Goal: Task Accomplishment & Management: Manage account settings

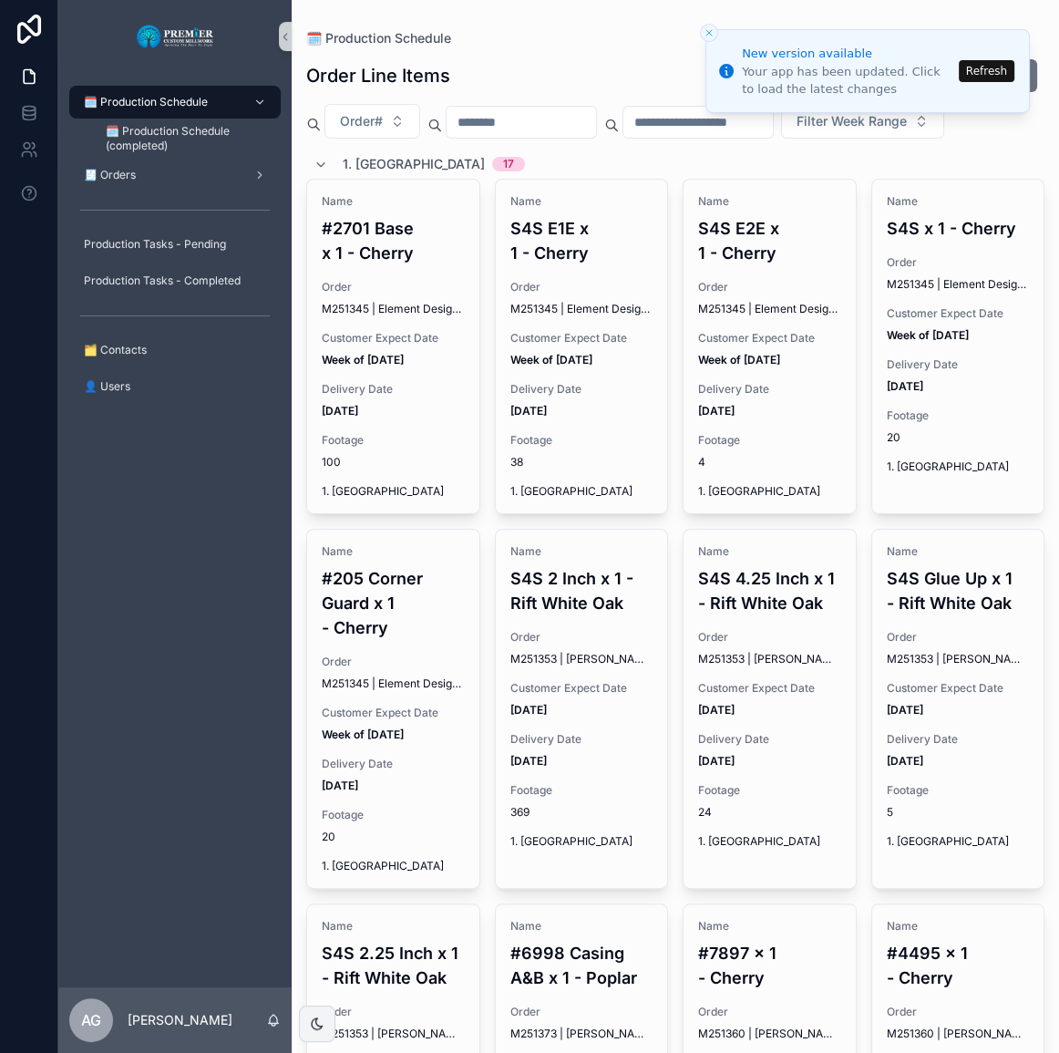
click at [984, 72] on button "Refresh" at bounding box center [987, 71] width 56 height 22
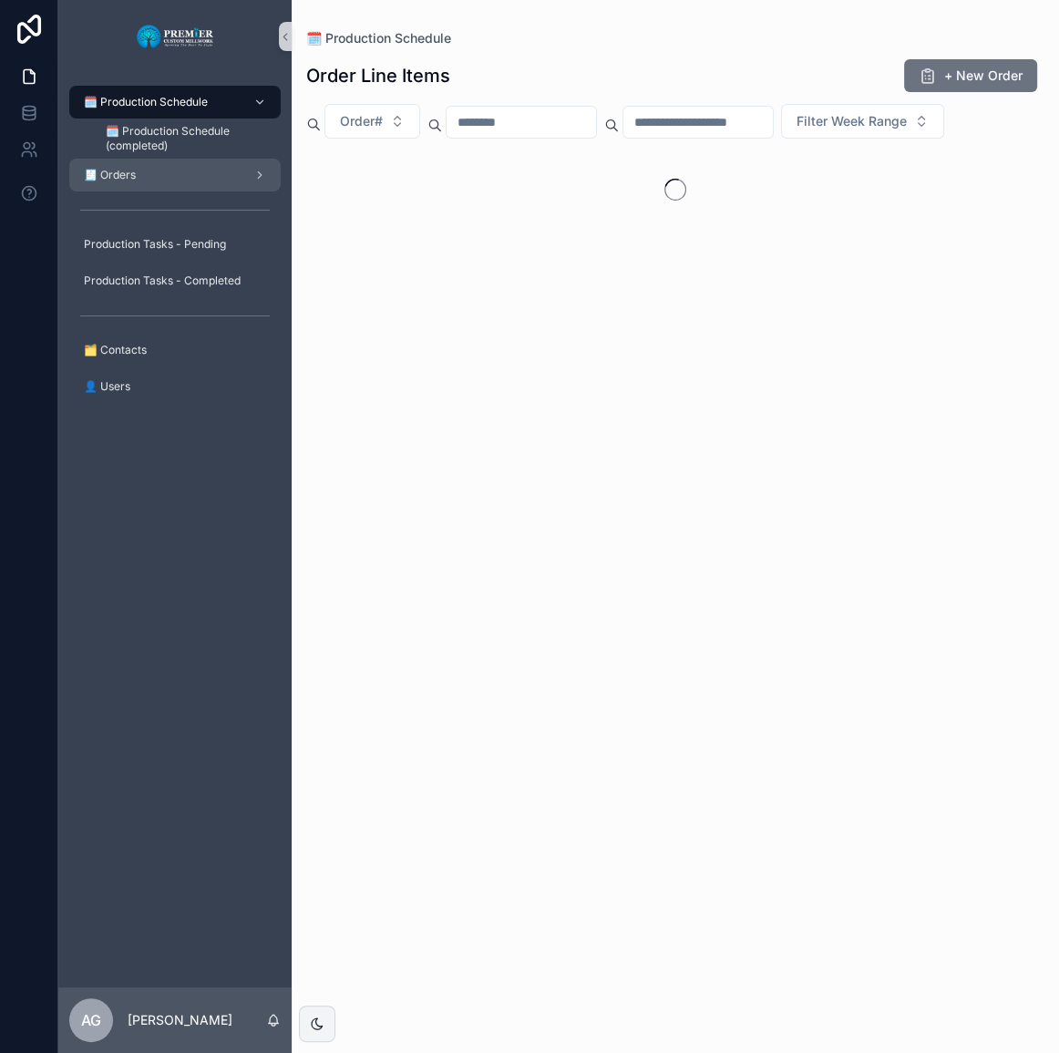
click at [218, 168] on div "🧾 Orders" at bounding box center [175, 174] width 190 height 29
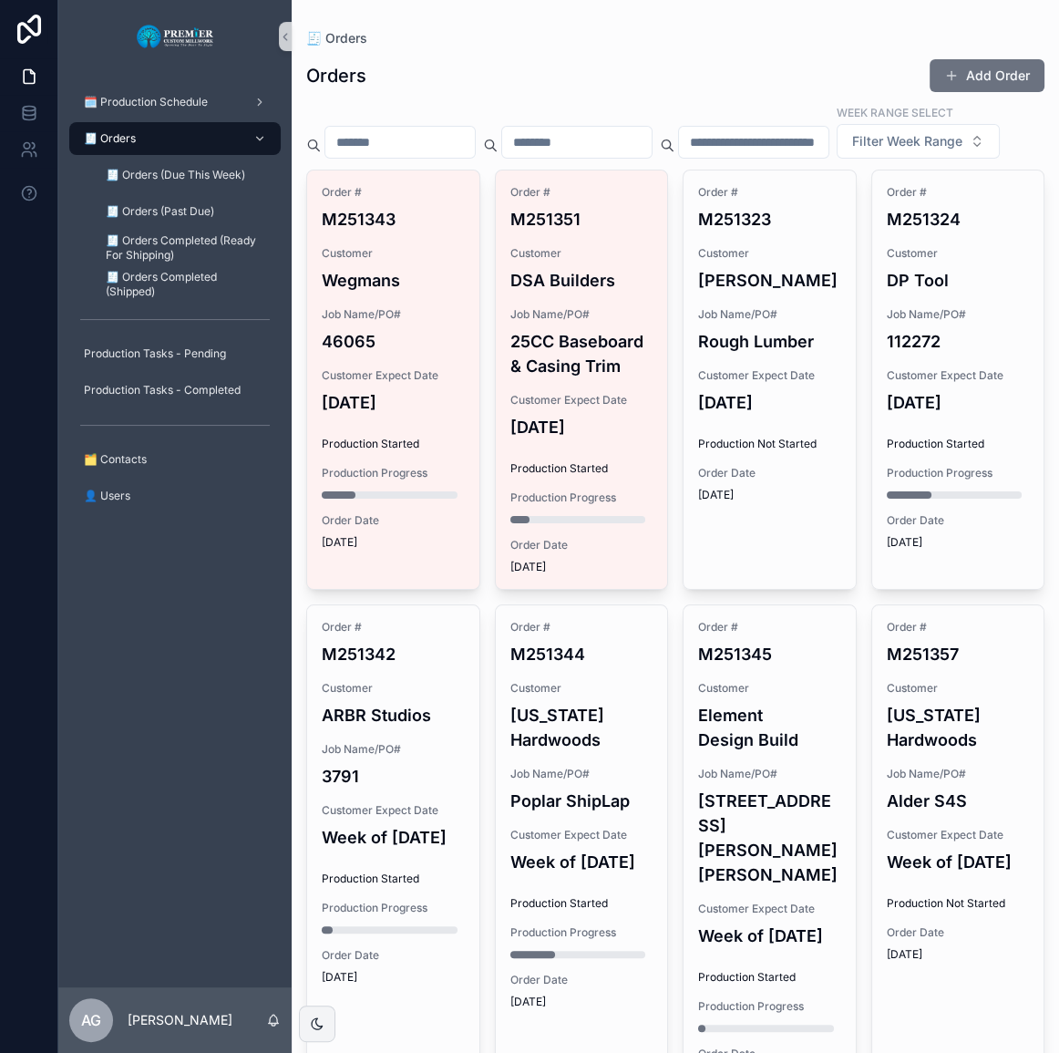
click at [540, 418] on div "Order # M251351 Customer DSA Builders Job Name/PO# 25CC Baseboard & Casing Trim…" at bounding box center [582, 379] width 172 height 418
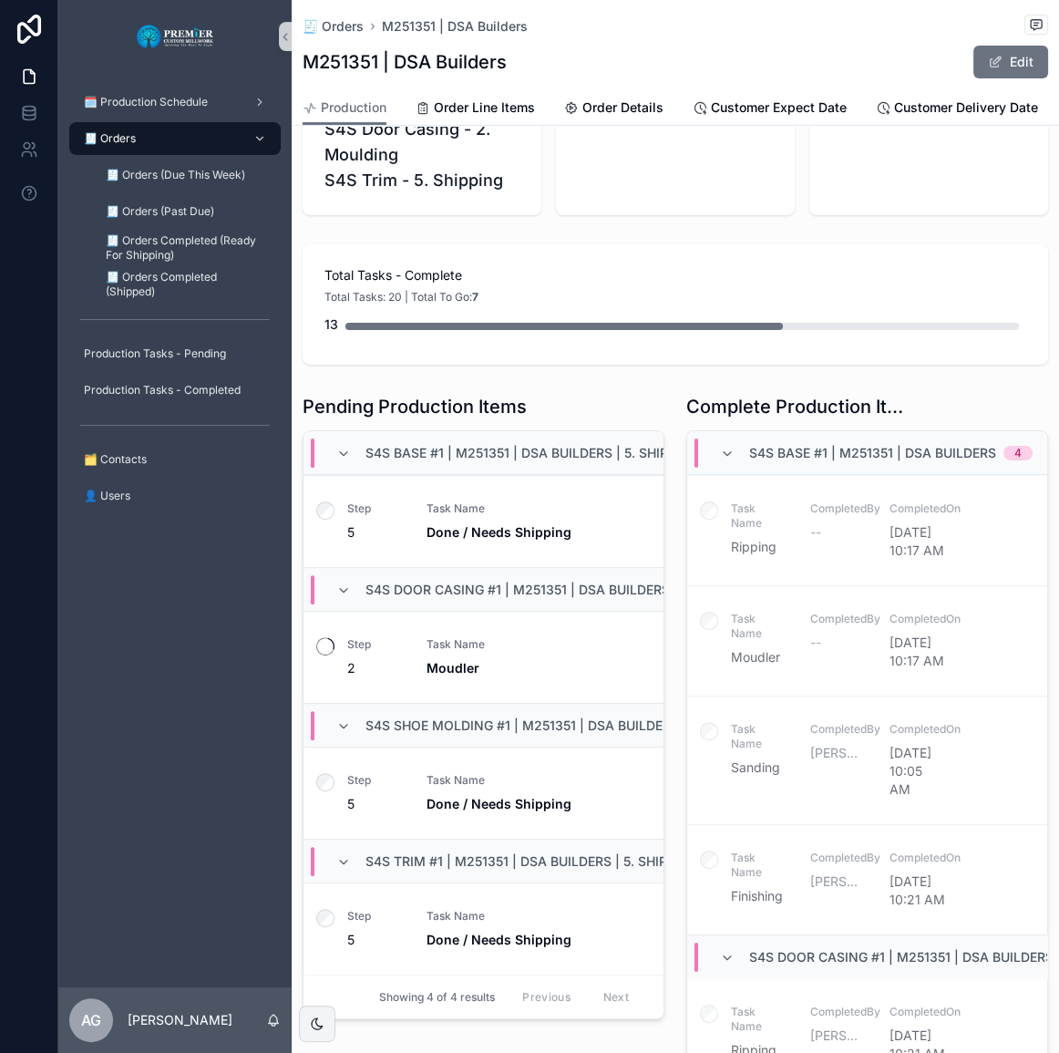
scroll to position [336, 0]
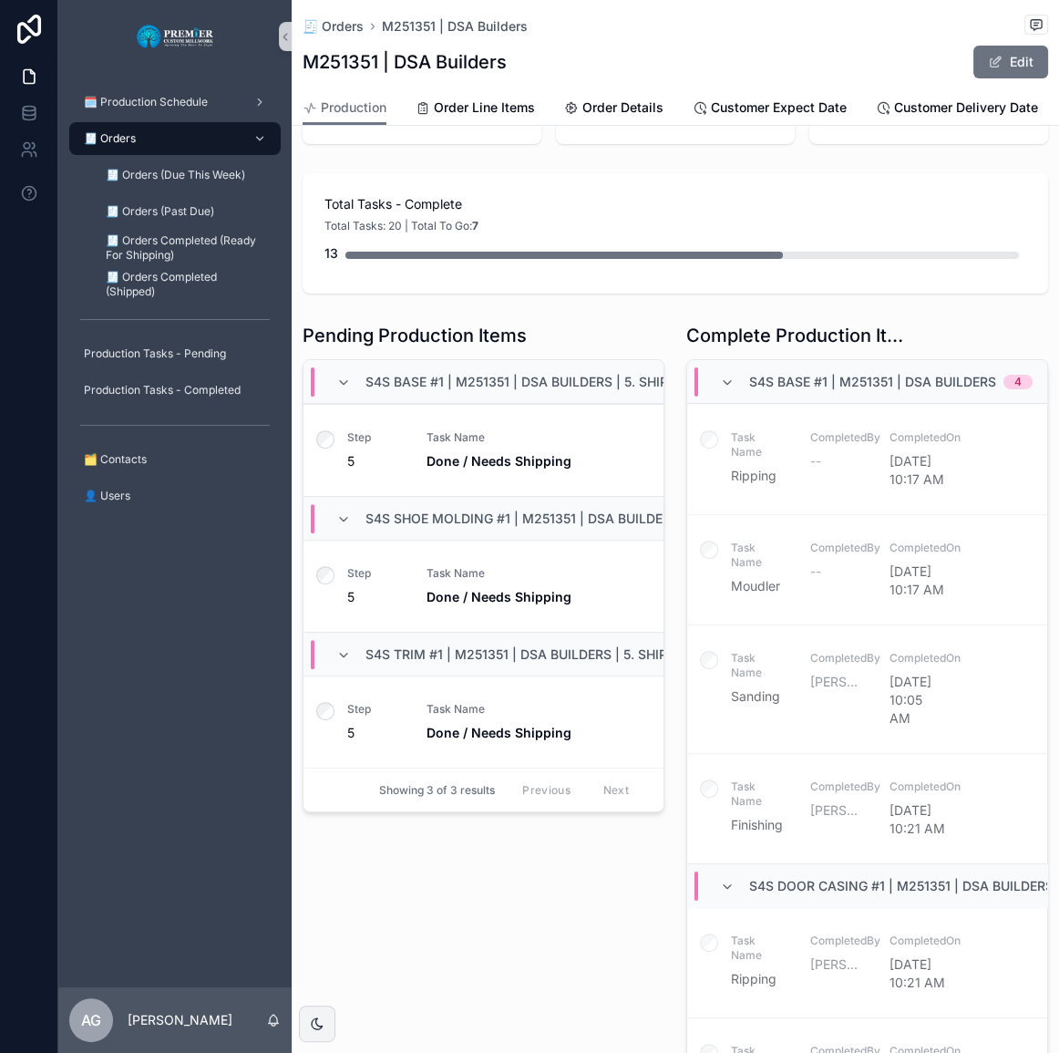
click at [397, 847] on div "Pending Production Items S4S Base #1 | M251351 | DSA Builders | 5. Shipping 1 S…" at bounding box center [484, 735] width 384 height 841
click at [335, 583] on div "scrollable content" at bounding box center [326, 586] width 44 height 91
click at [136, 137] on span "🧾 Orders" at bounding box center [110, 138] width 52 height 15
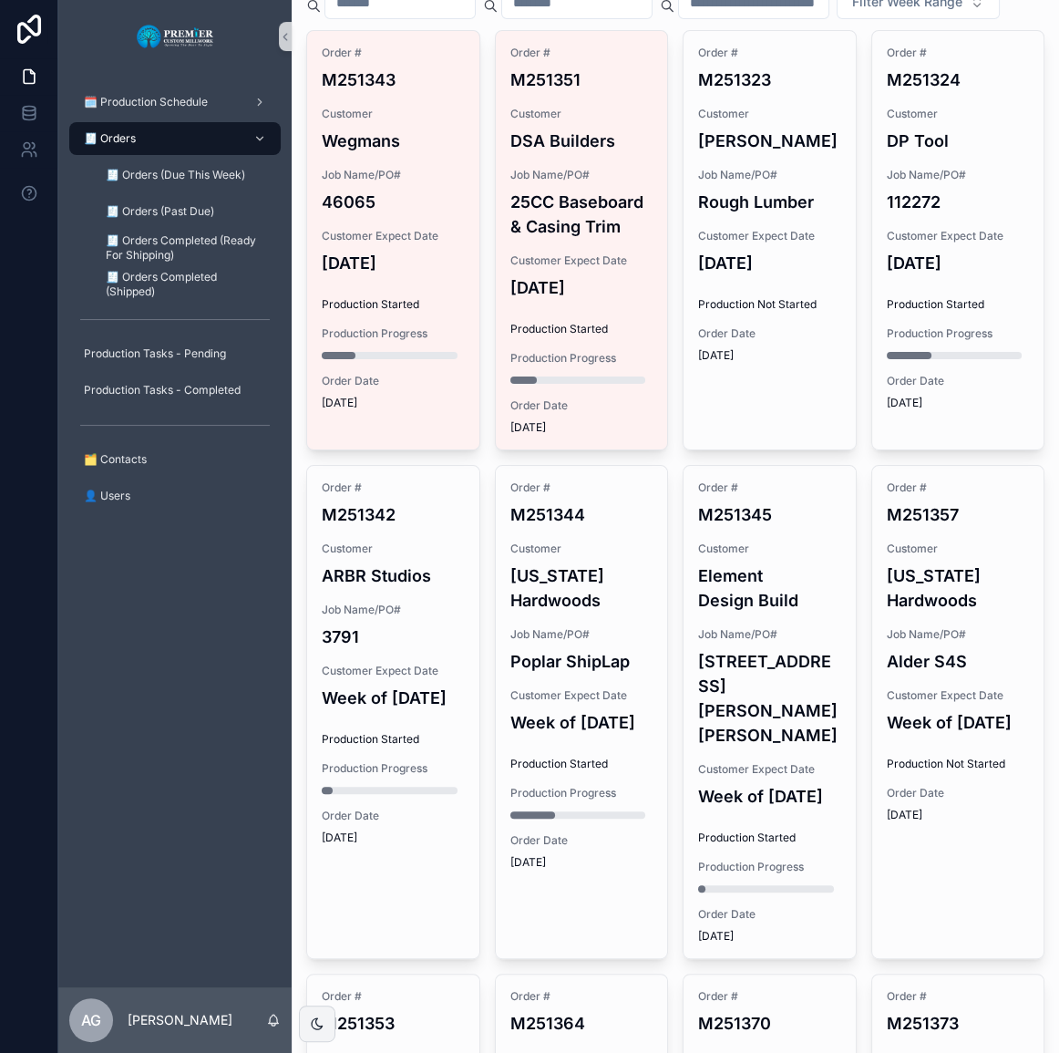
scroll to position [87, 0]
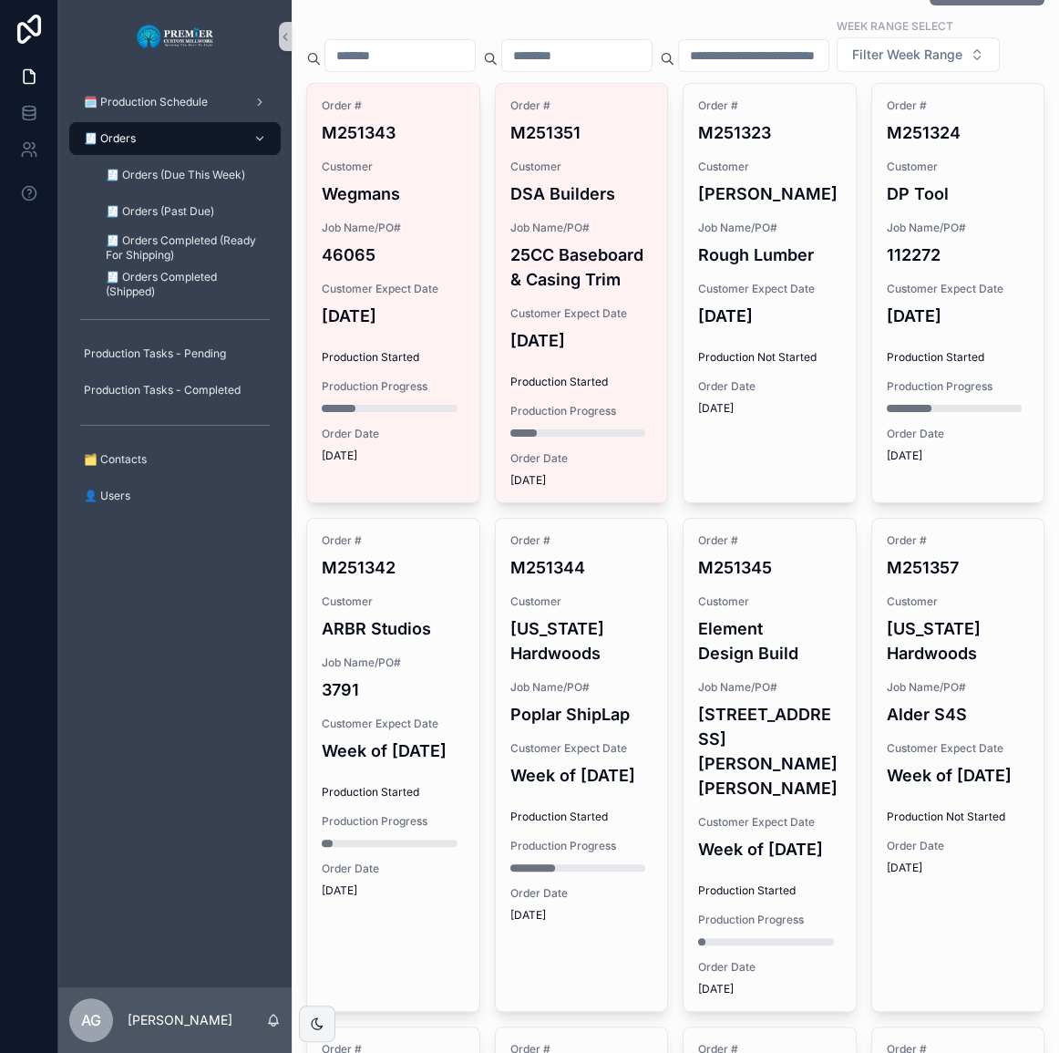
click at [583, 292] on h4 "25CC Baseboard & Casing Trim" at bounding box center [582, 267] width 143 height 49
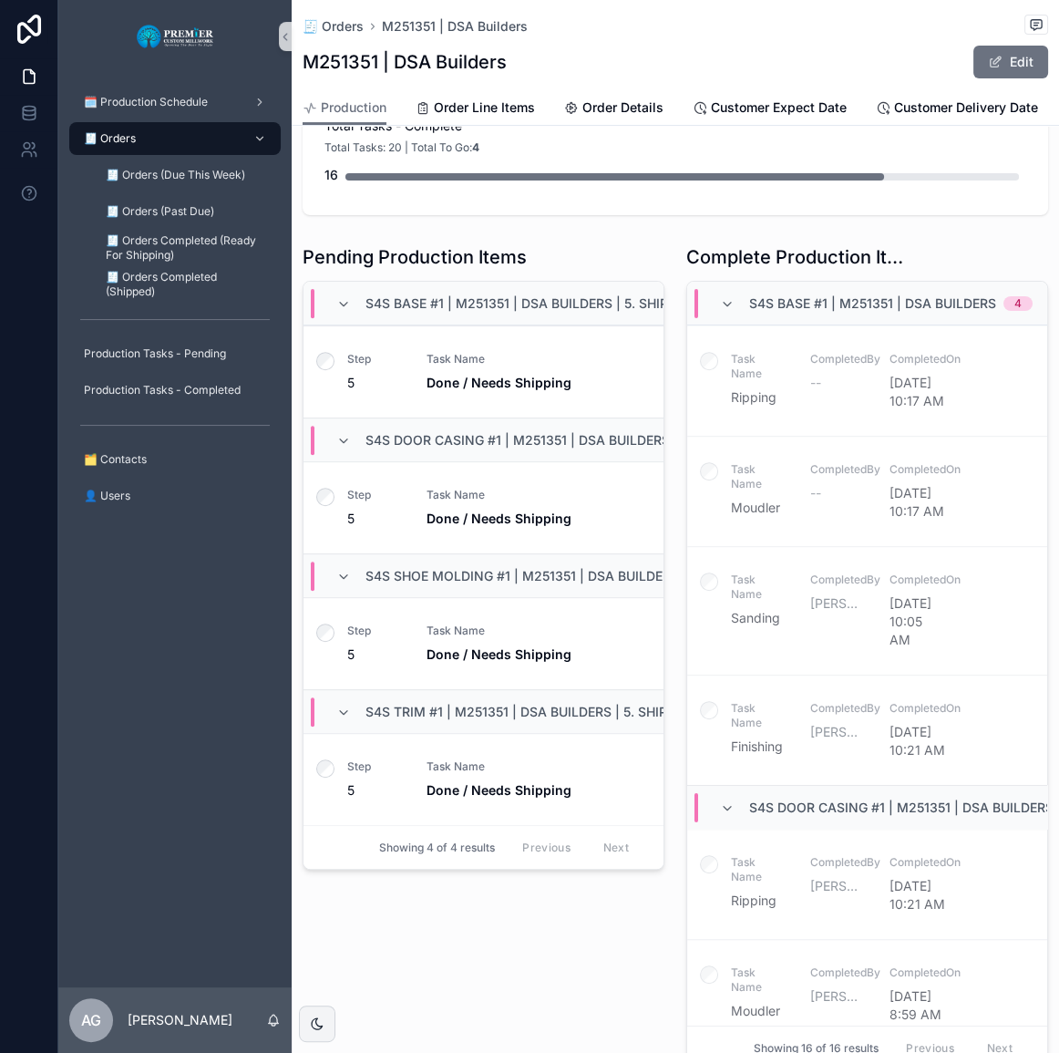
scroll to position [82, 0]
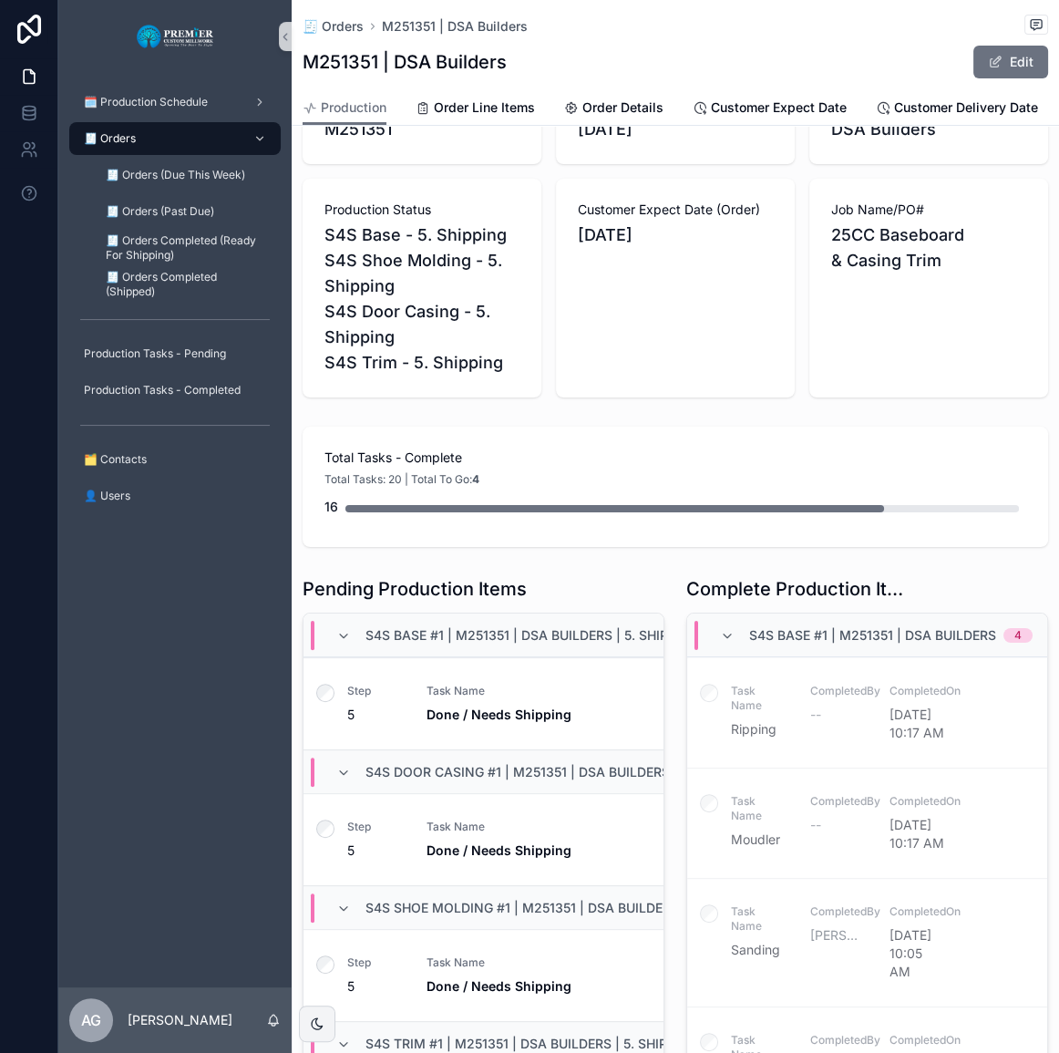
click at [243, 133] on div "🧾 Orders" at bounding box center [175, 138] width 190 height 29
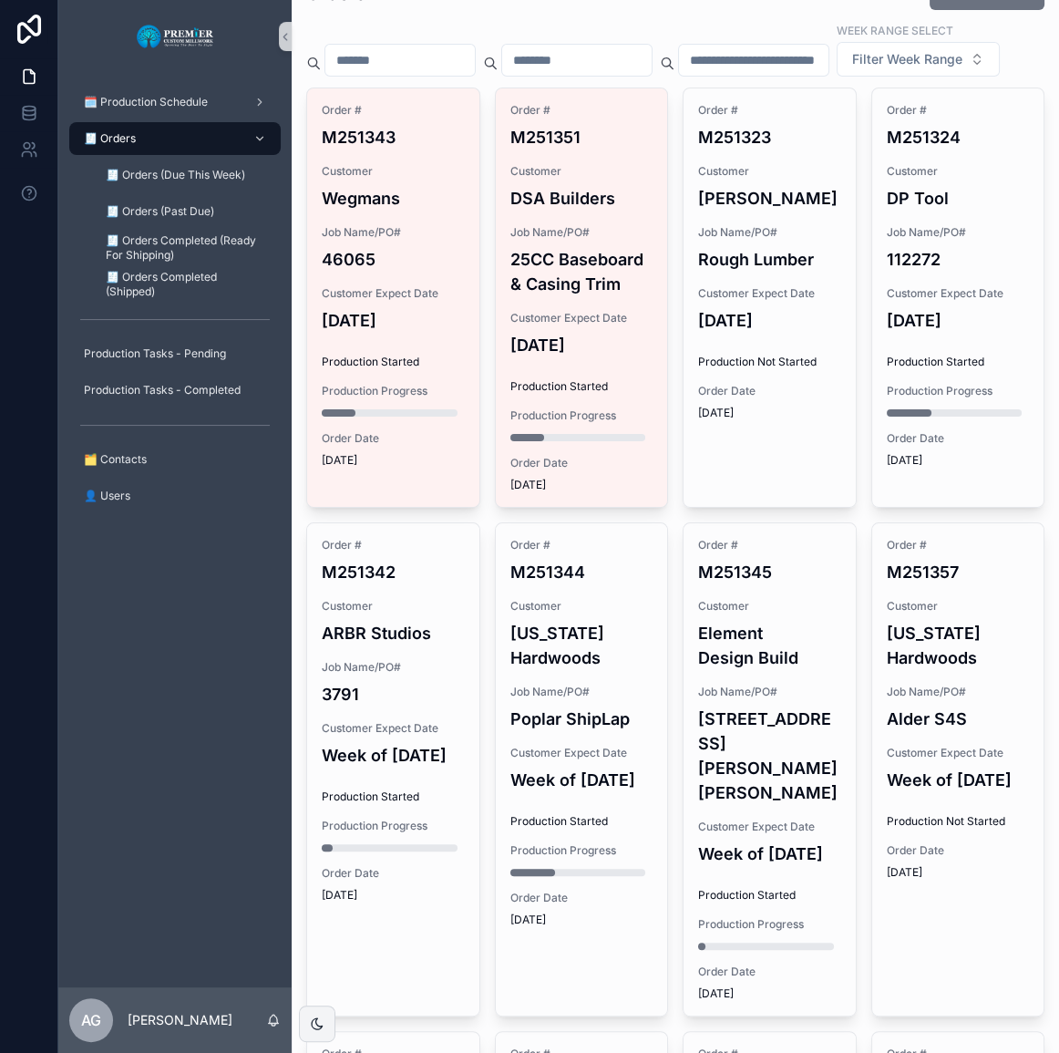
click at [822, 333] on h4 "[DATE]" at bounding box center [769, 320] width 143 height 25
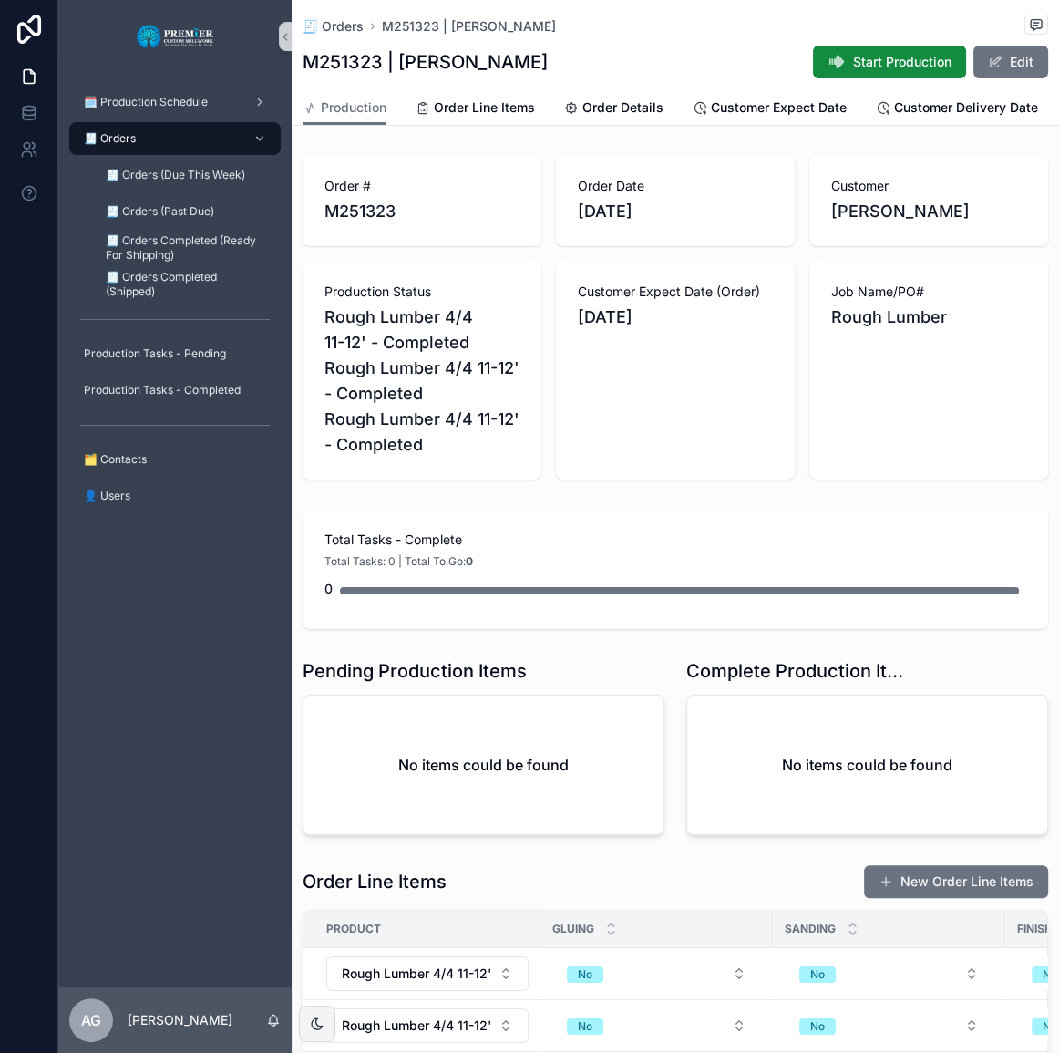
click at [855, 73] on button "Start Production" at bounding box center [889, 62] width 153 height 33
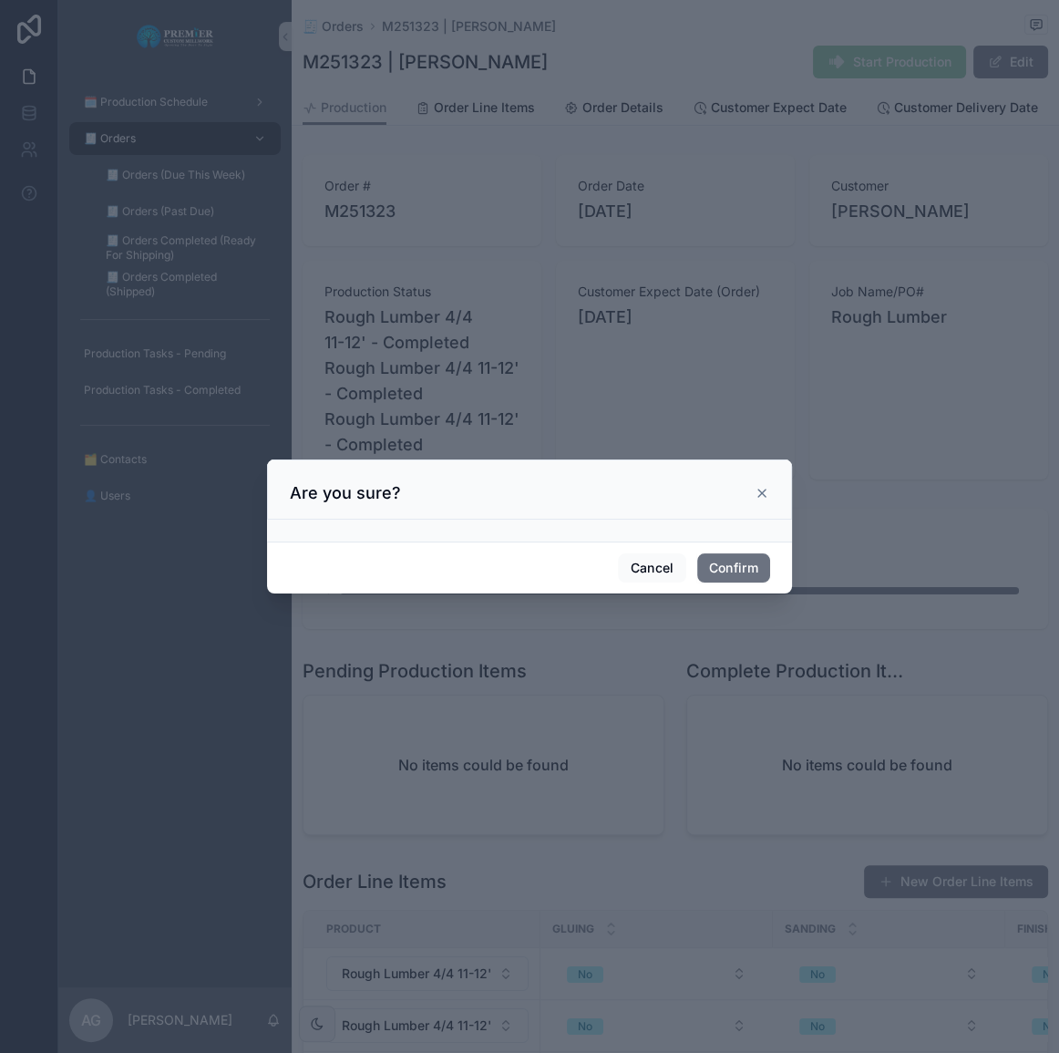
click at [763, 502] on div "Are you sure?" at bounding box center [530, 493] width 480 height 22
drag, startPoint x: 763, startPoint y: 497, endPoint x: 744, endPoint y: 491, distance: 20.2
click at [763, 496] on icon at bounding box center [762, 493] width 15 height 15
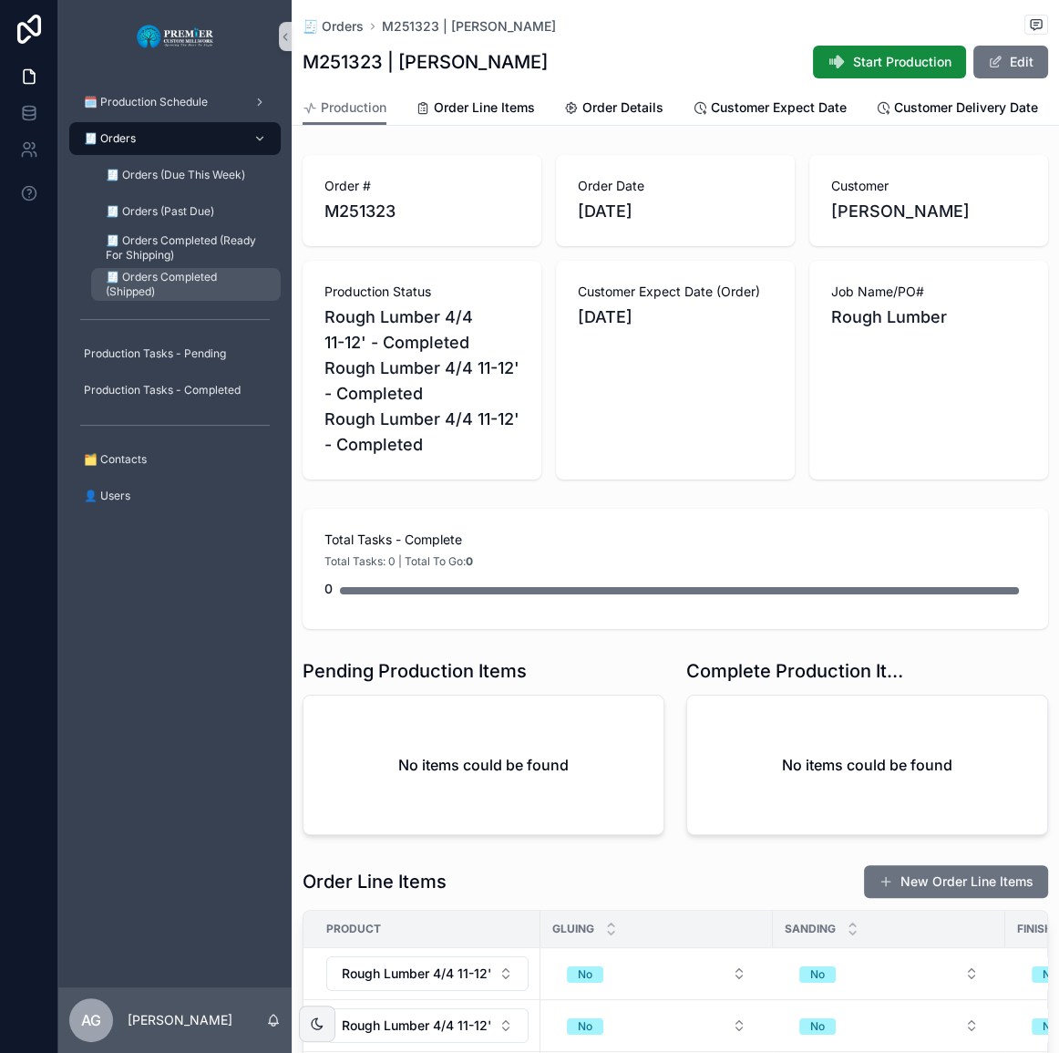
click at [243, 270] on span "🧾 Orders Completed (Shipped)" at bounding box center [184, 284] width 157 height 29
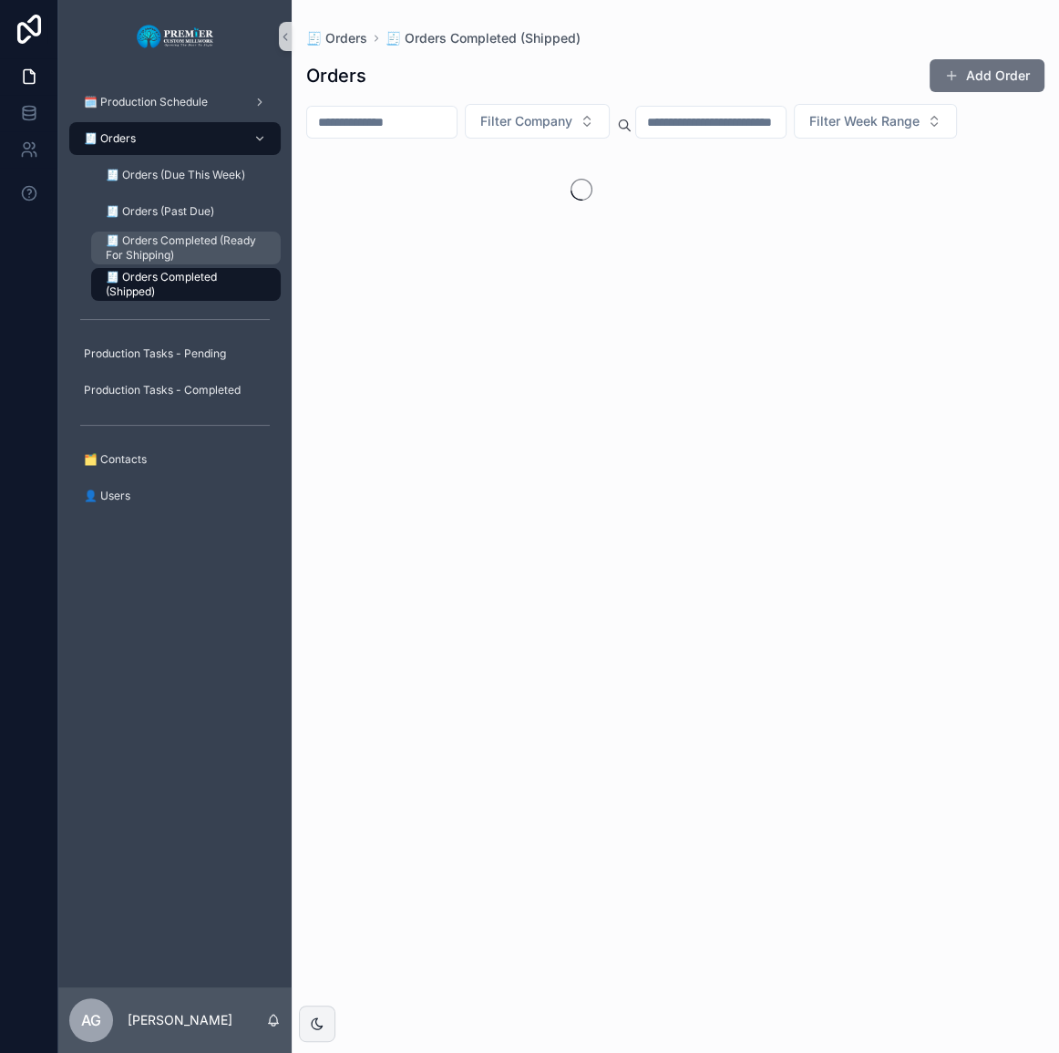
click at [241, 253] on span "🧾 Orders Completed (Ready For Shipping)" at bounding box center [184, 247] width 157 height 29
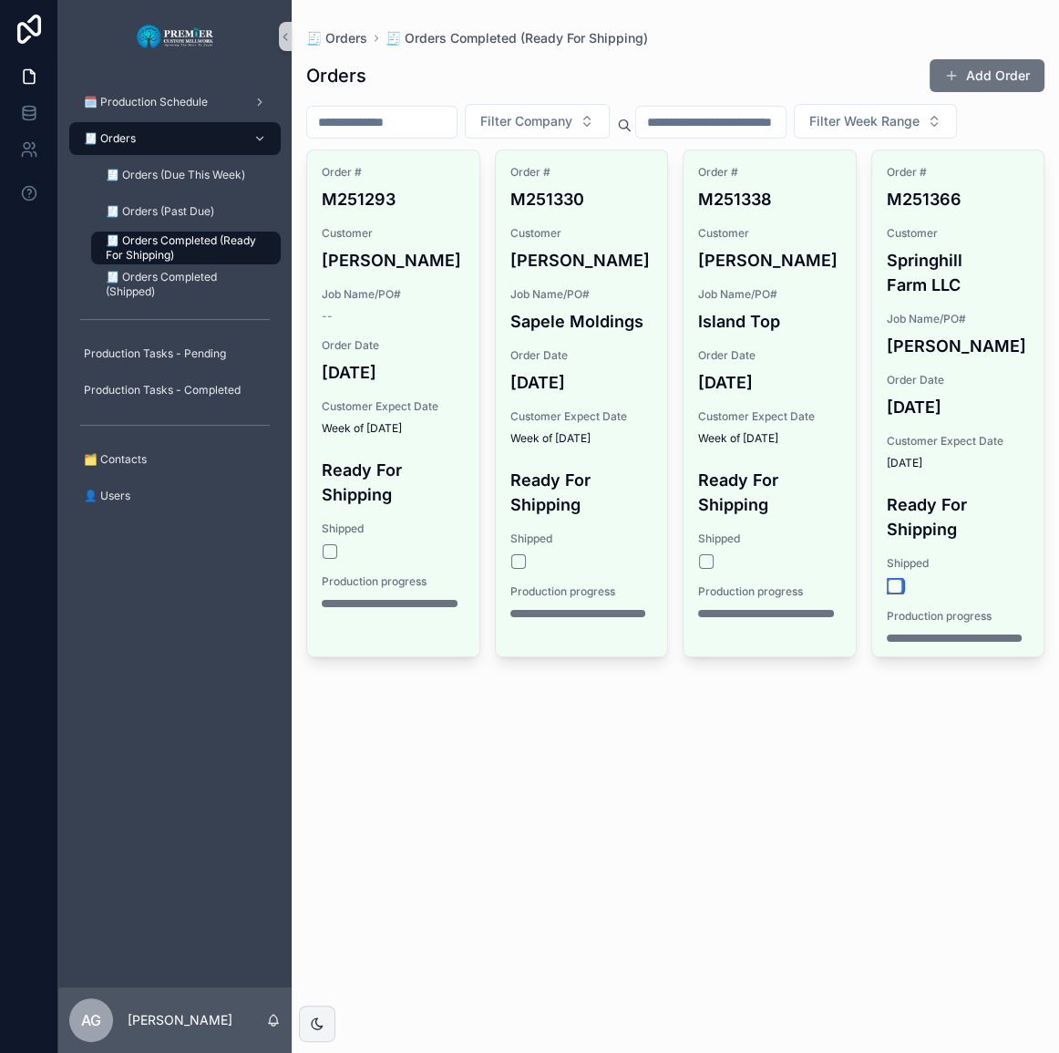
click at [899, 583] on button "scrollable content" at bounding box center [895, 586] width 15 height 15
click at [221, 200] on div "🧾 Orders (Past Due)" at bounding box center [186, 211] width 168 height 29
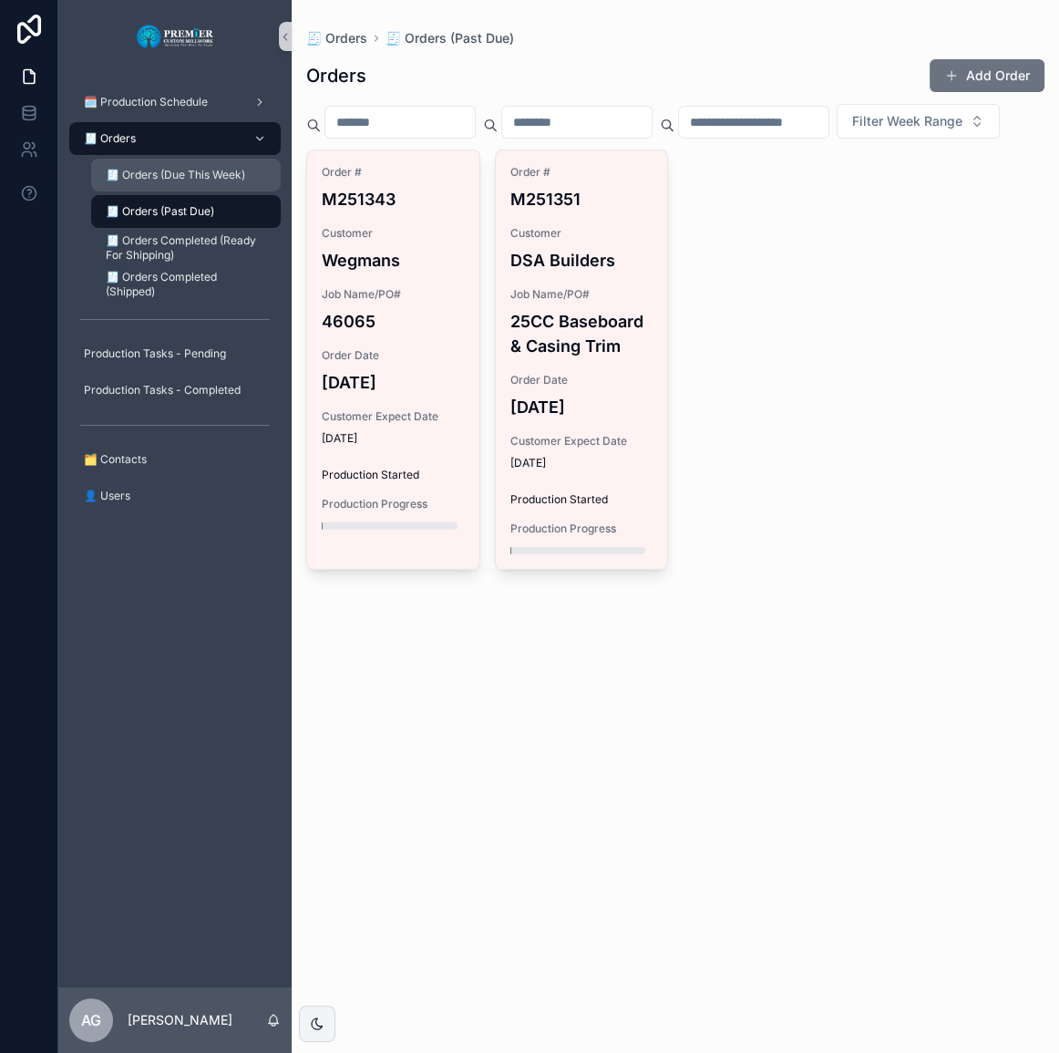
click at [223, 176] on span "🧾 Orders (Due This Week)" at bounding box center [175, 175] width 139 height 15
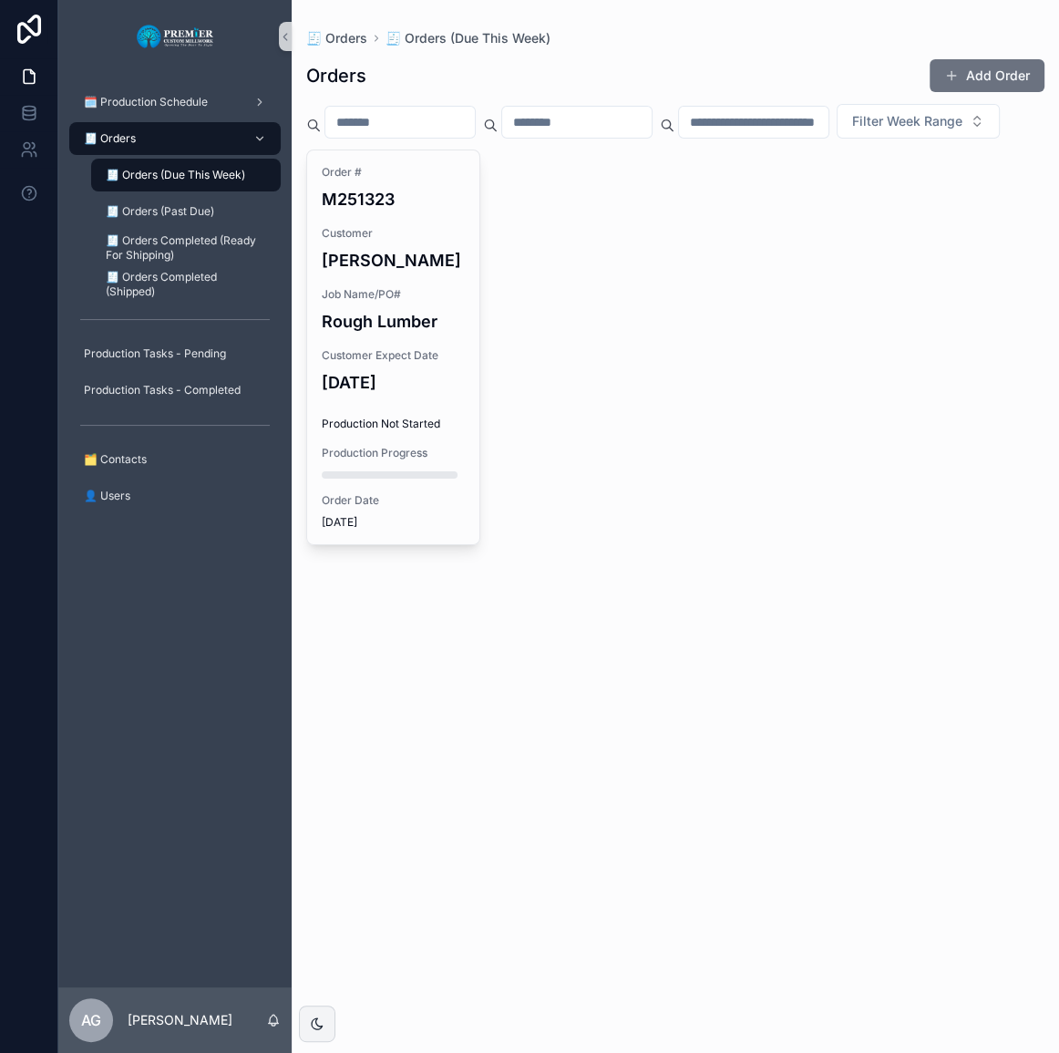
drag, startPoint x: 481, startPoint y: 360, endPoint x: 470, endPoint y: 362, distance: 11.1
click at [470, 362] on div "Order # M251323 Customer [PERSON_NAME] Job Name/PO# Rough Lumber Customer Expec…" at bounding box center [675, 348] width 738 height 396
click at [470, 362] on div "Order # M251323 Customer [PERSON_NAME] Job Name/PO# Rough Lumber Customer Expec…" at bounding box center [393, 347] width 172 height 394
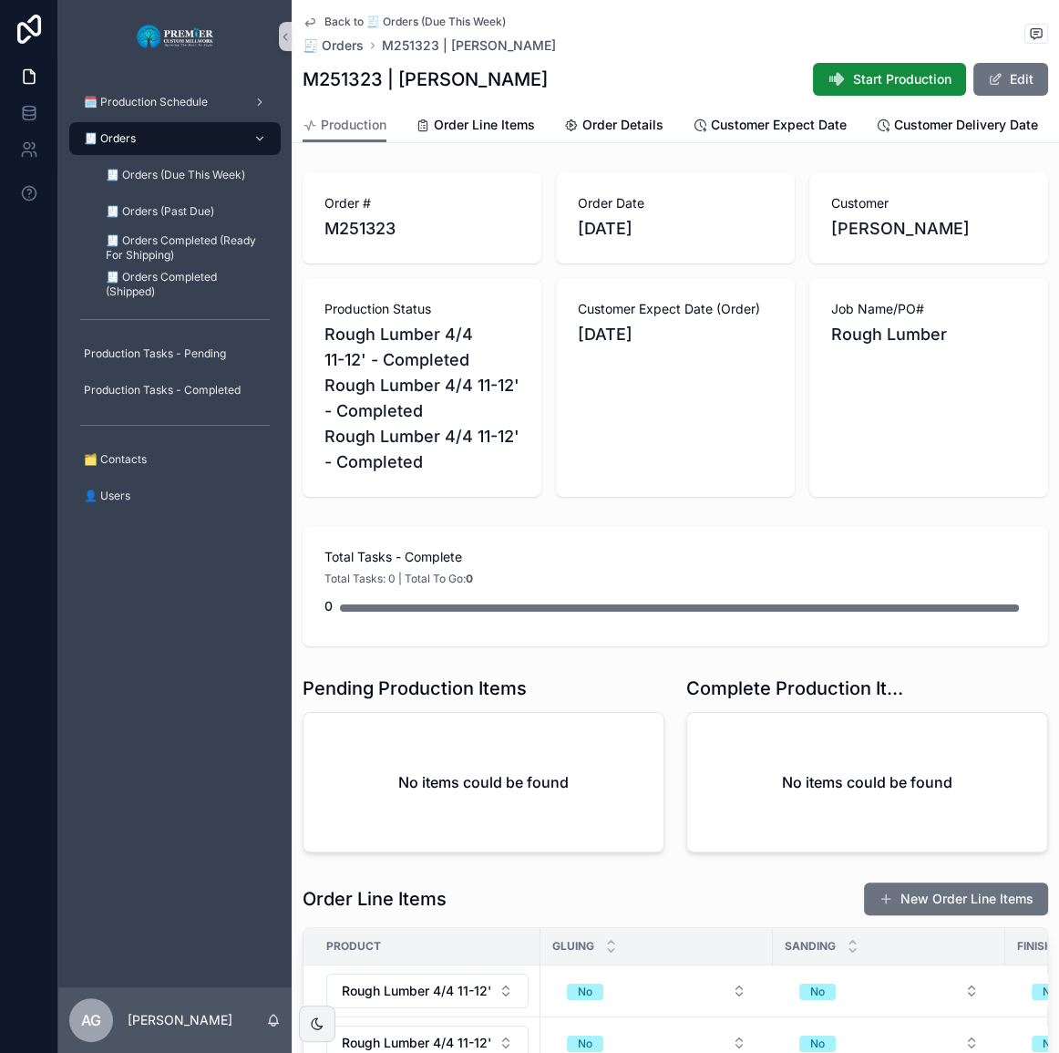
click at [862, 83] on span "Start Production" at bounding box center [902, 79] width 98 height 18
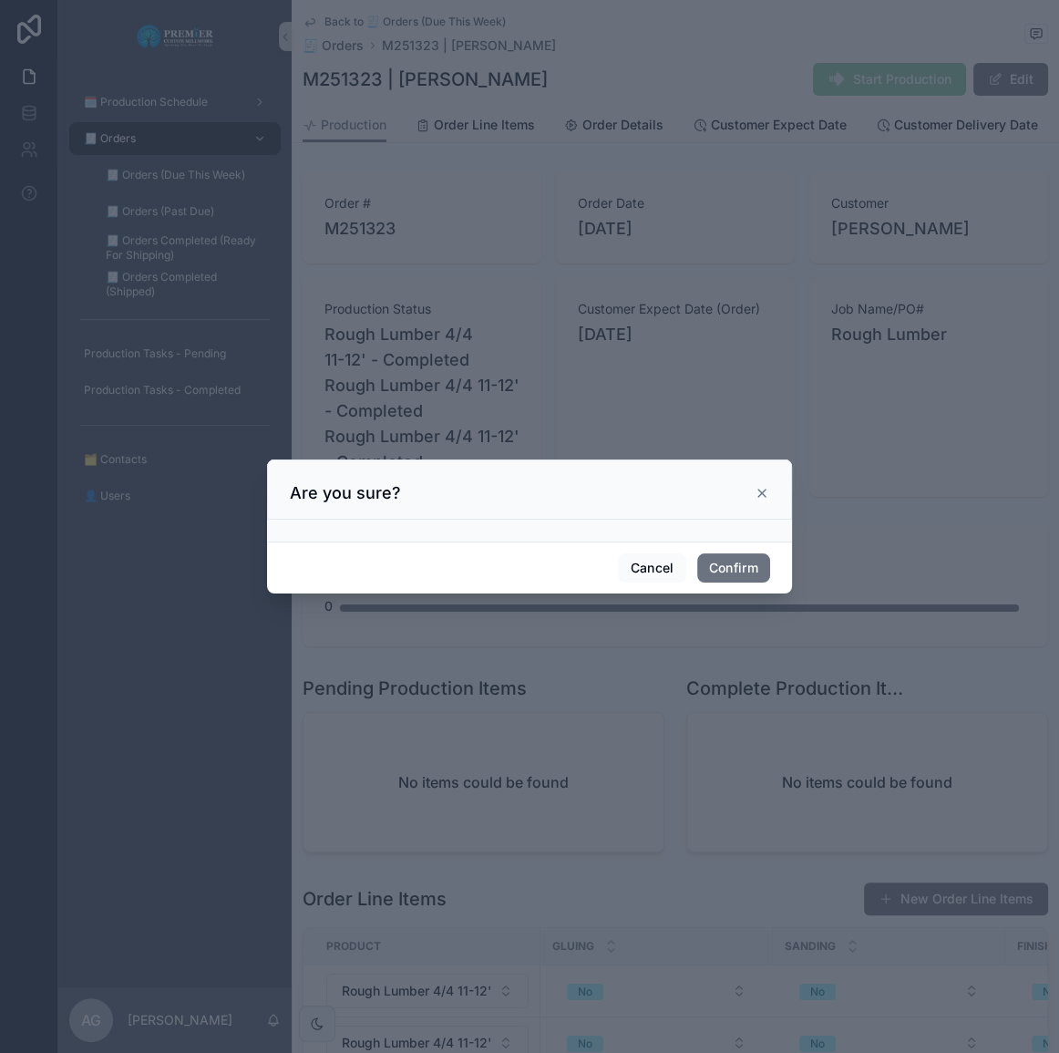
click at [747, 552] on div "Cancel Confirm" at bounding box center [529, 568] width 525 height 52
click at [748, 557] on button "Confirm" at bounding box center [733, 567] width 73 height 29
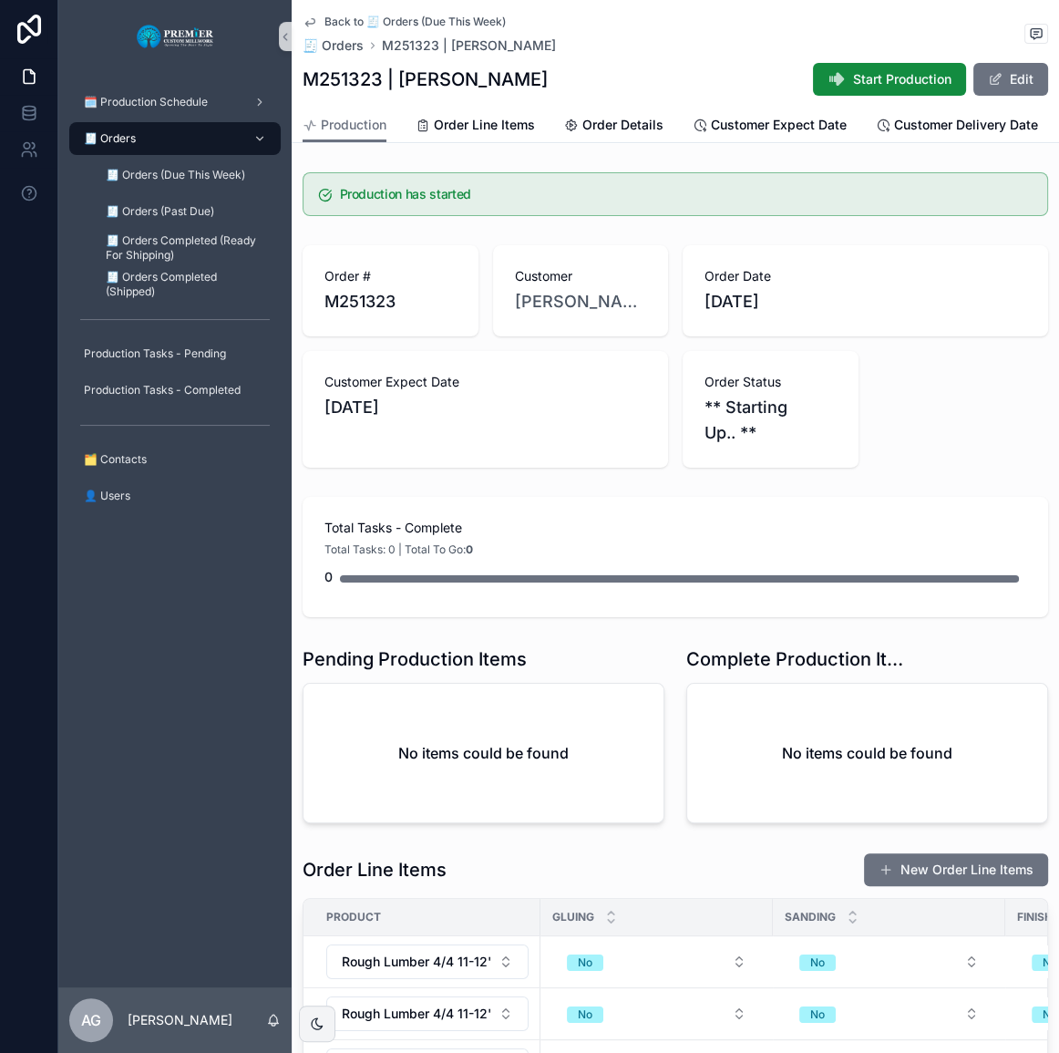
click at [213, 135] on div "🧾 Orders" at bounding box center [175, 138] width 190 height 29
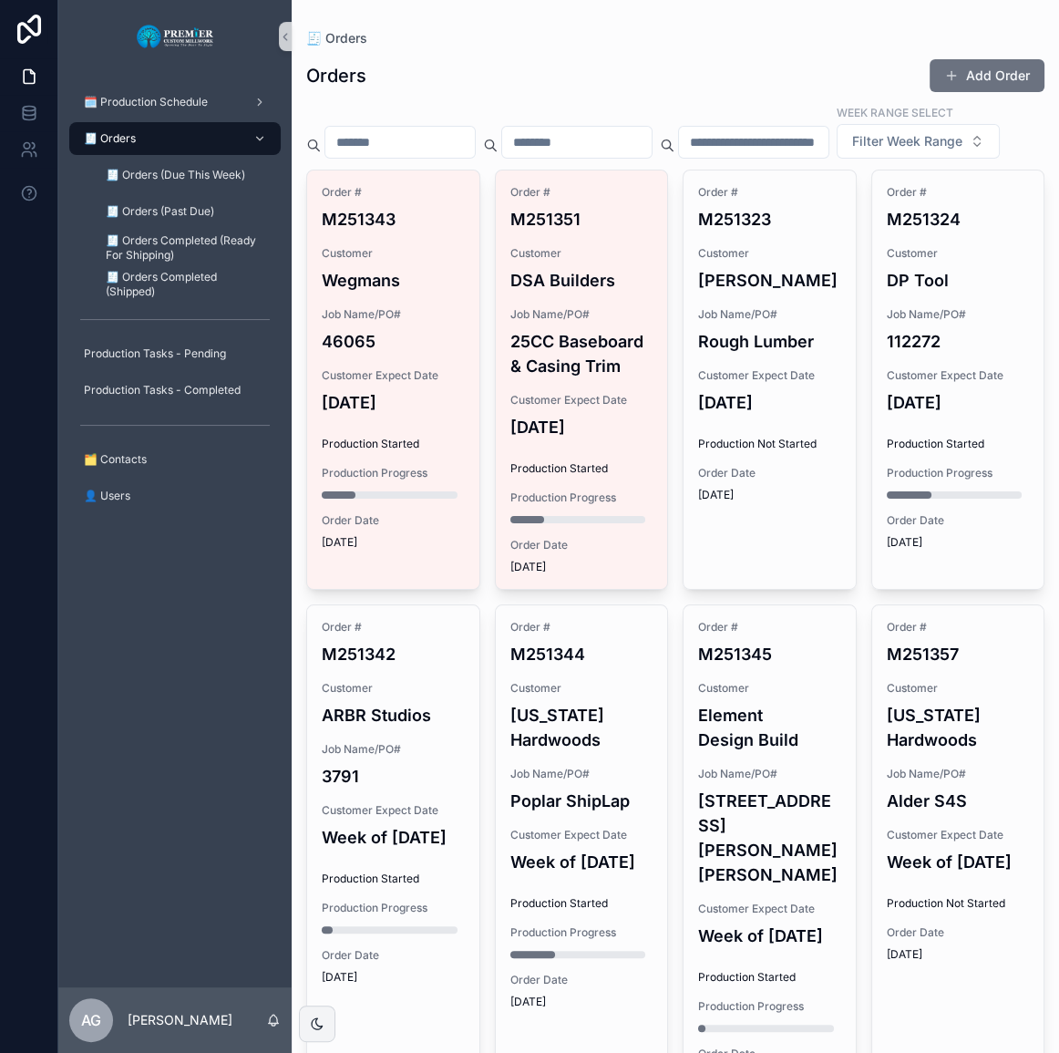
scroll to position [82, 0]
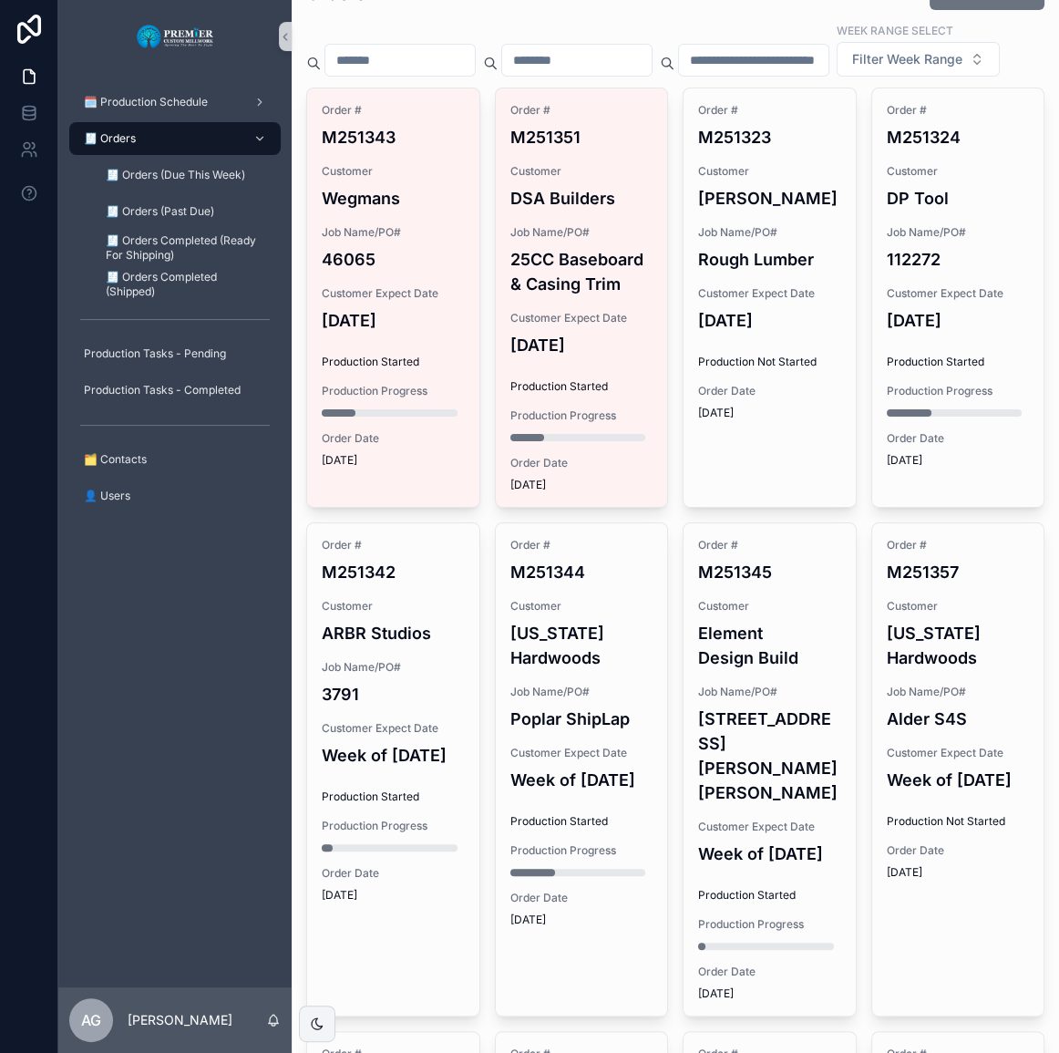
click at [800, 333] on div "Customer Expect Date [DATE]" at bounding box center [769, 309] width 143 height 46
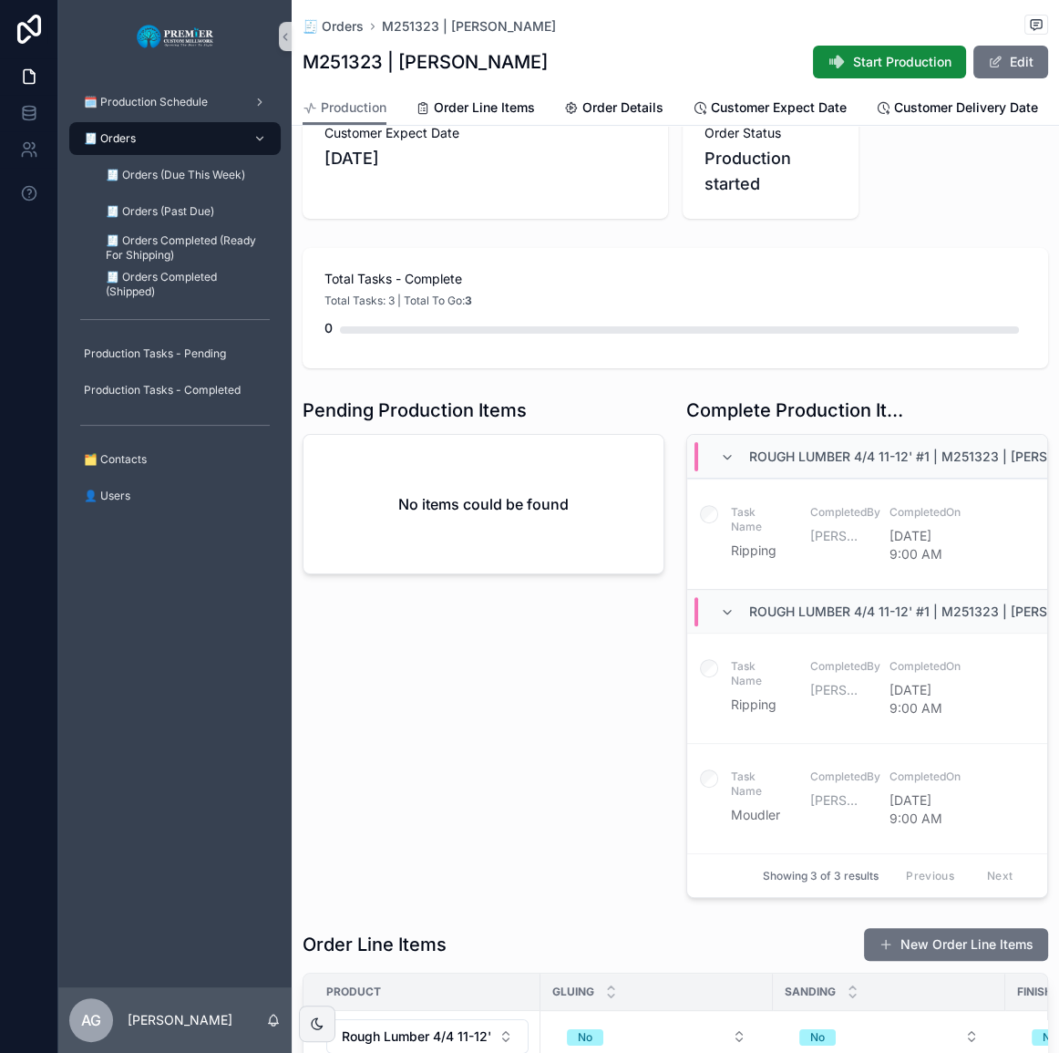
scroll to position [331, 0]
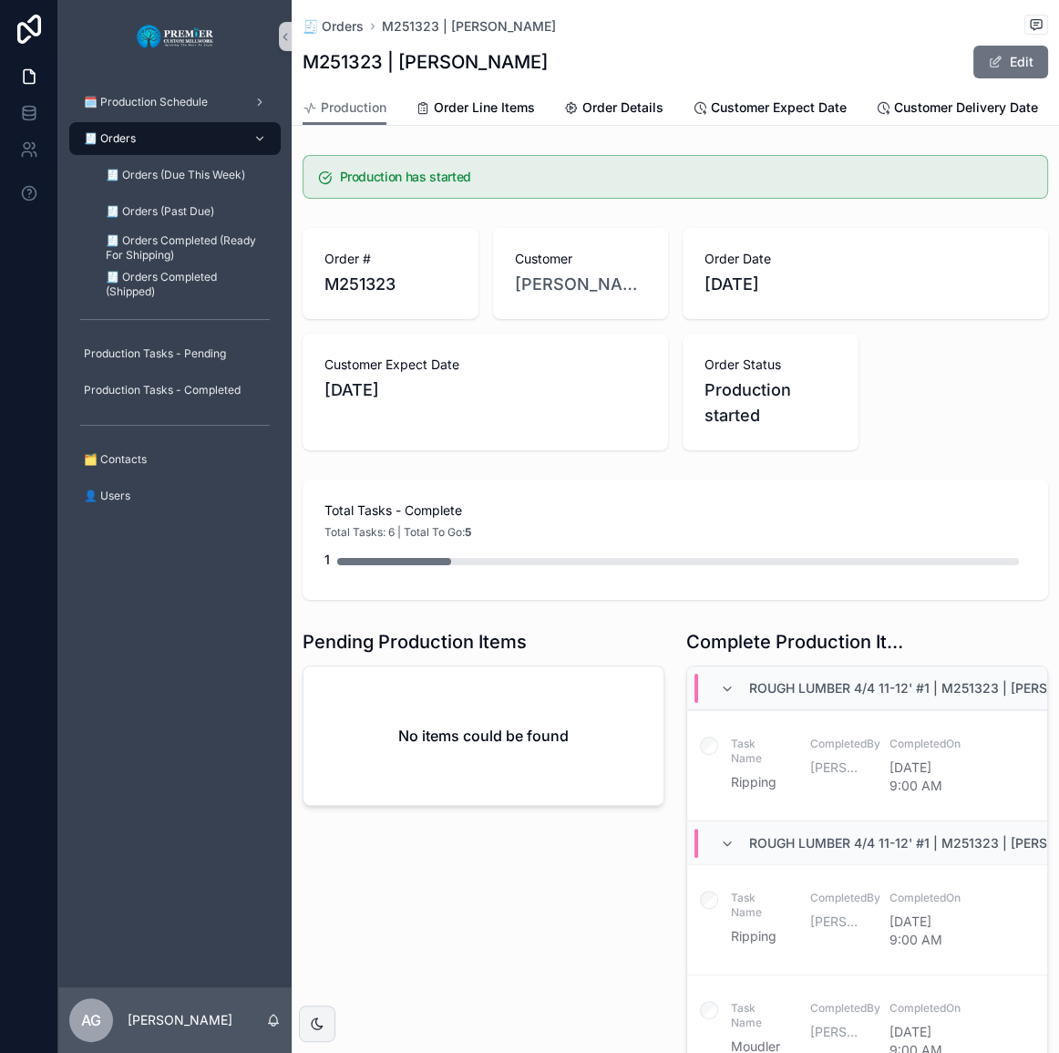
click at [143, 149] on div "🧾 Orders" at bounding box center [175, 138] width 190 height 29
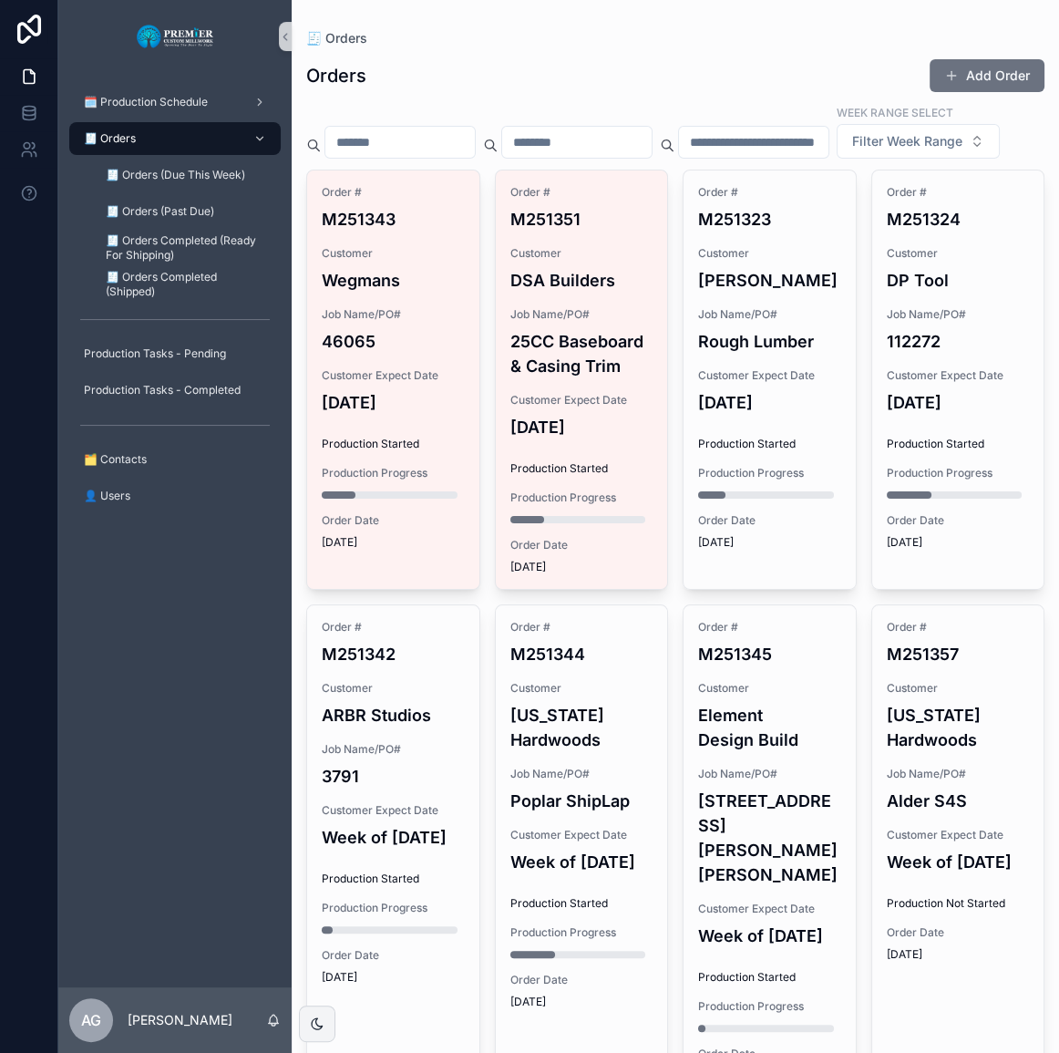
click at [702, 415] on div "Customer Expect Date [DATE]" at bounding box center [769, 391] width 143 height 46
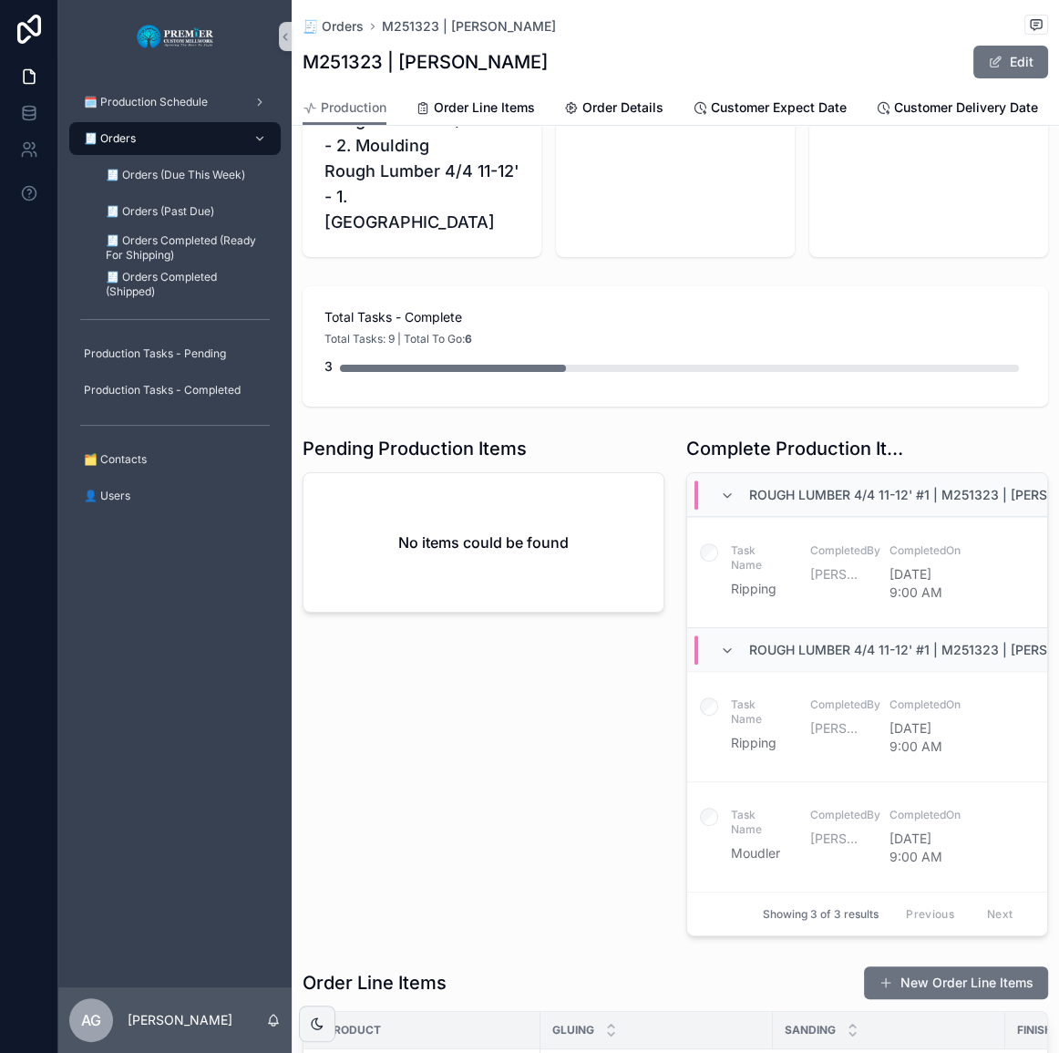
scroll to position [277, 0]
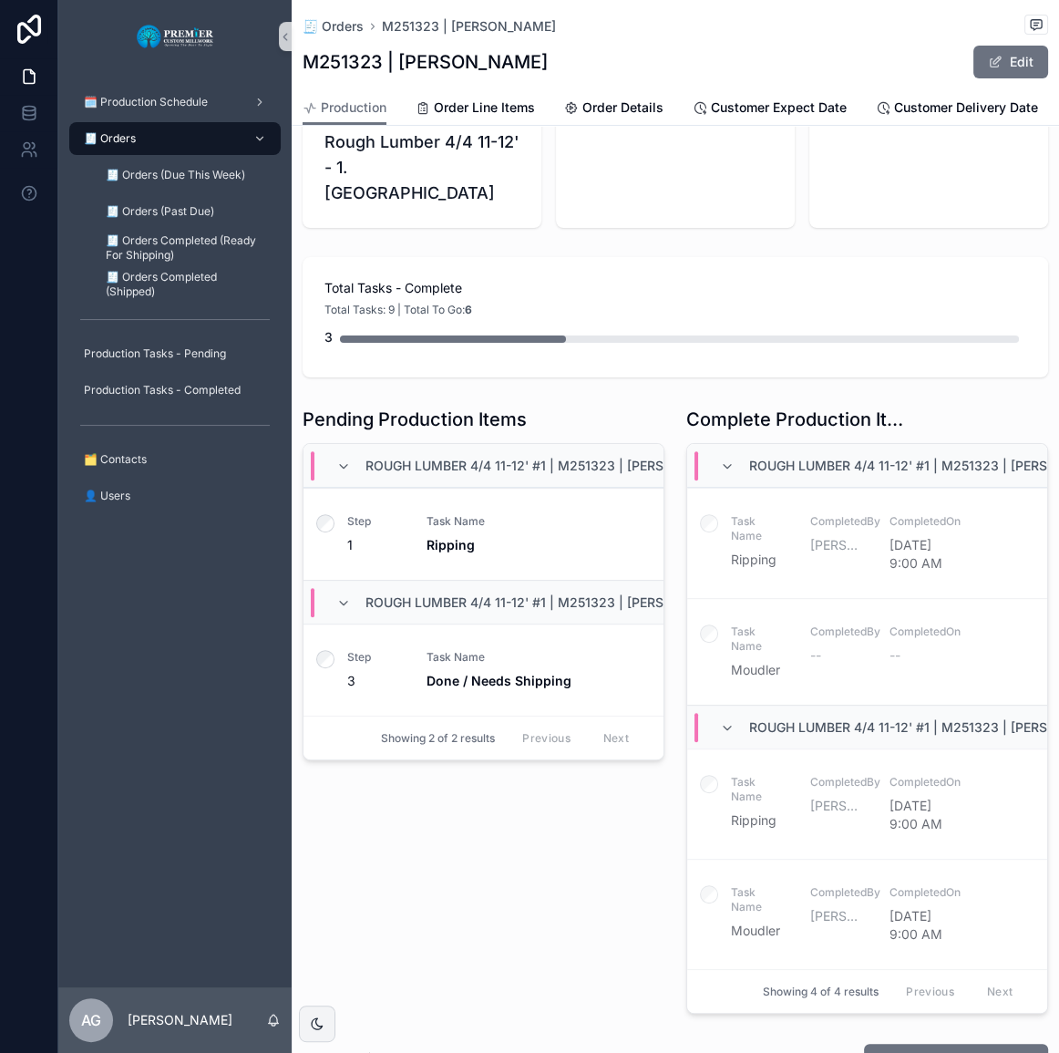
click at [325, 514] on label "scrollable content" at bounding box center [325, 525] width 18 height 23
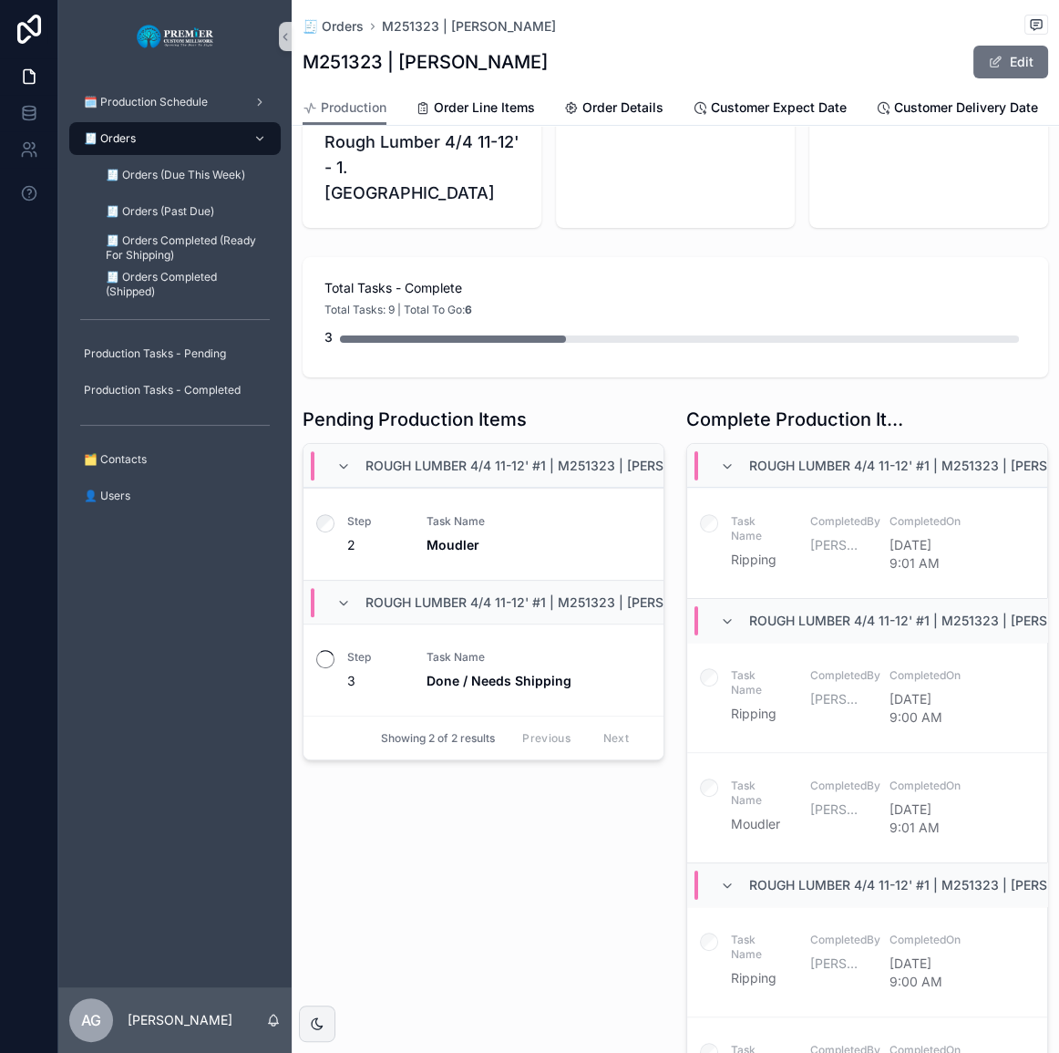
click at [333, 514] on label "scrollable content" at bounding box center [325, 525] width 18 height 23
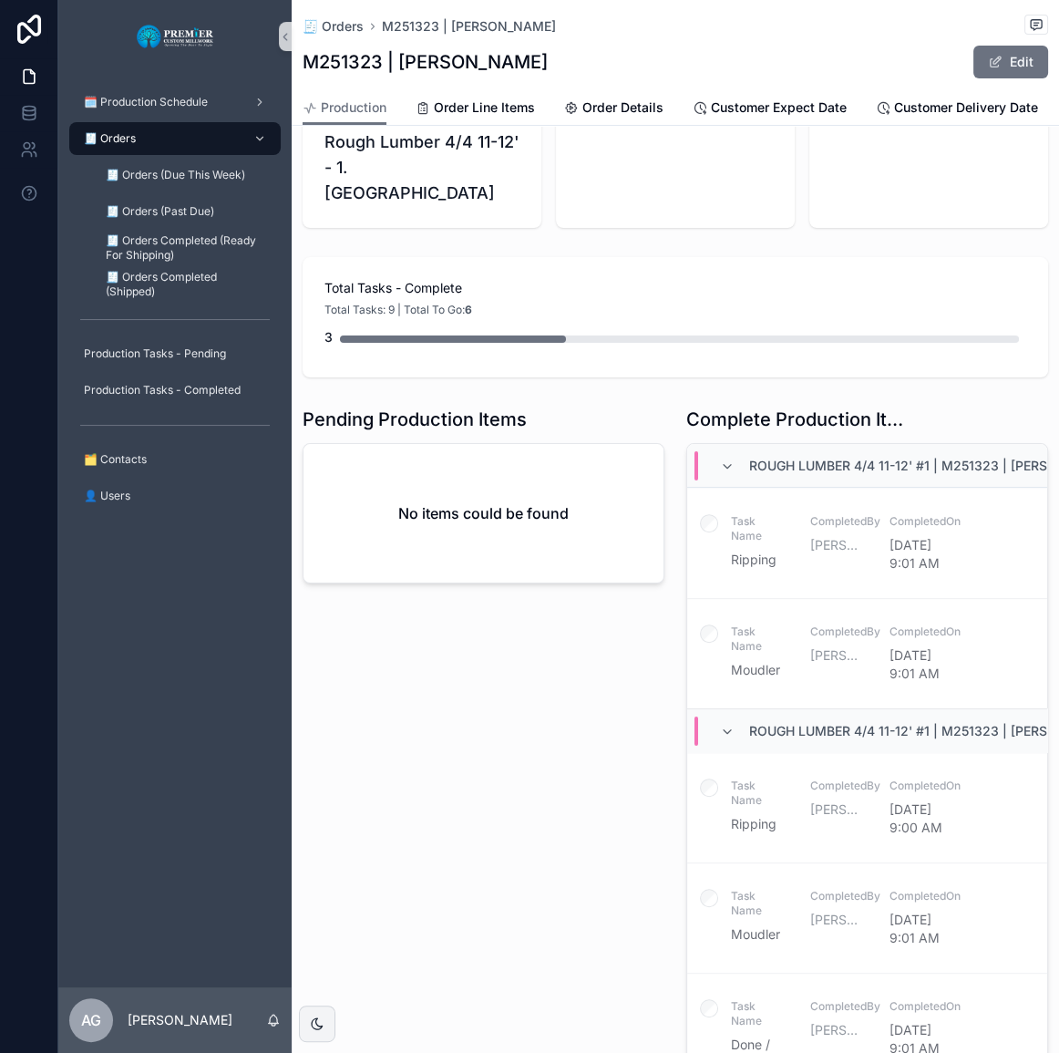
click at [232, 697] on div "🗓️ Production Schedule 🧾 Orders 🧾 Orders (Due This Week) 🧾 Orders (Past Due) 🧾 …" at bounding box center [174, 530] width 233 height 914
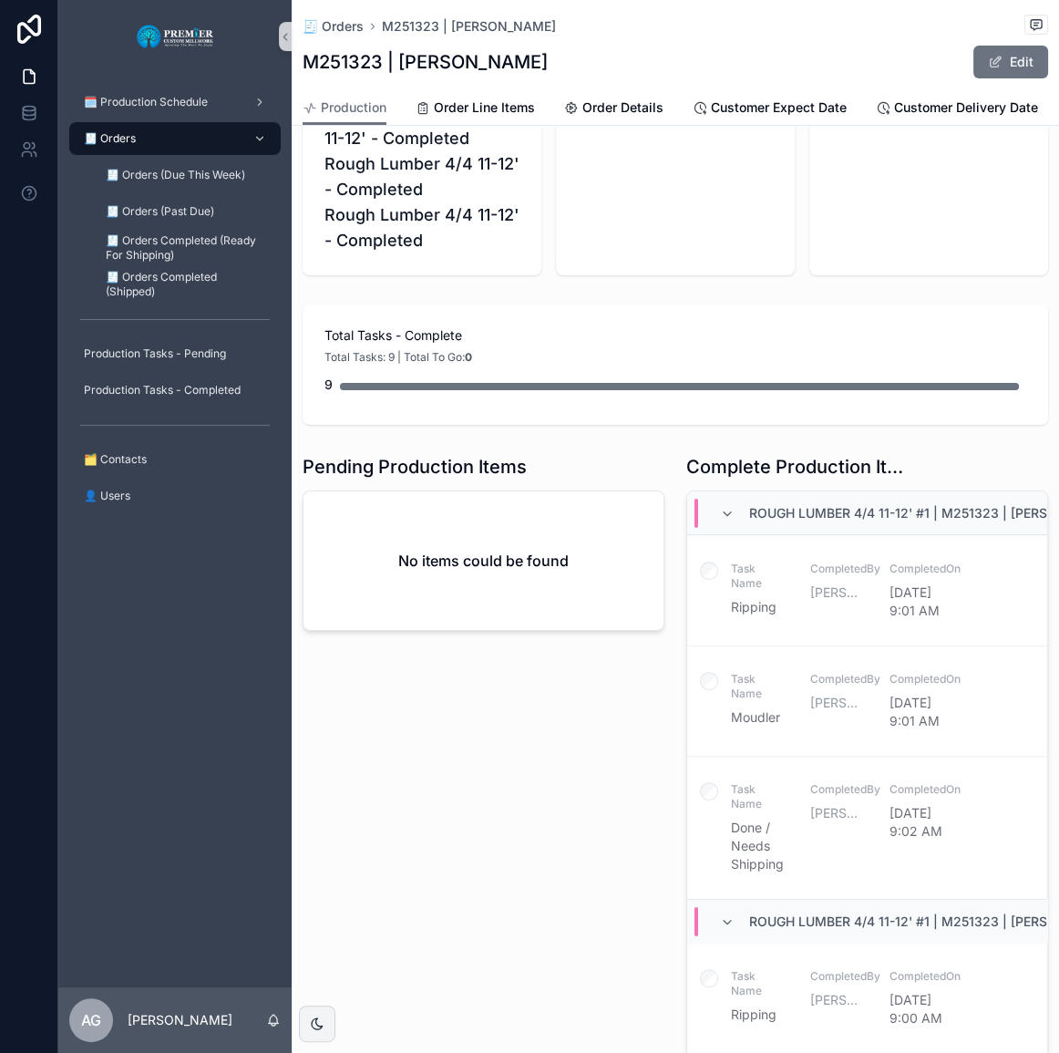
scroll to position [350, 0]
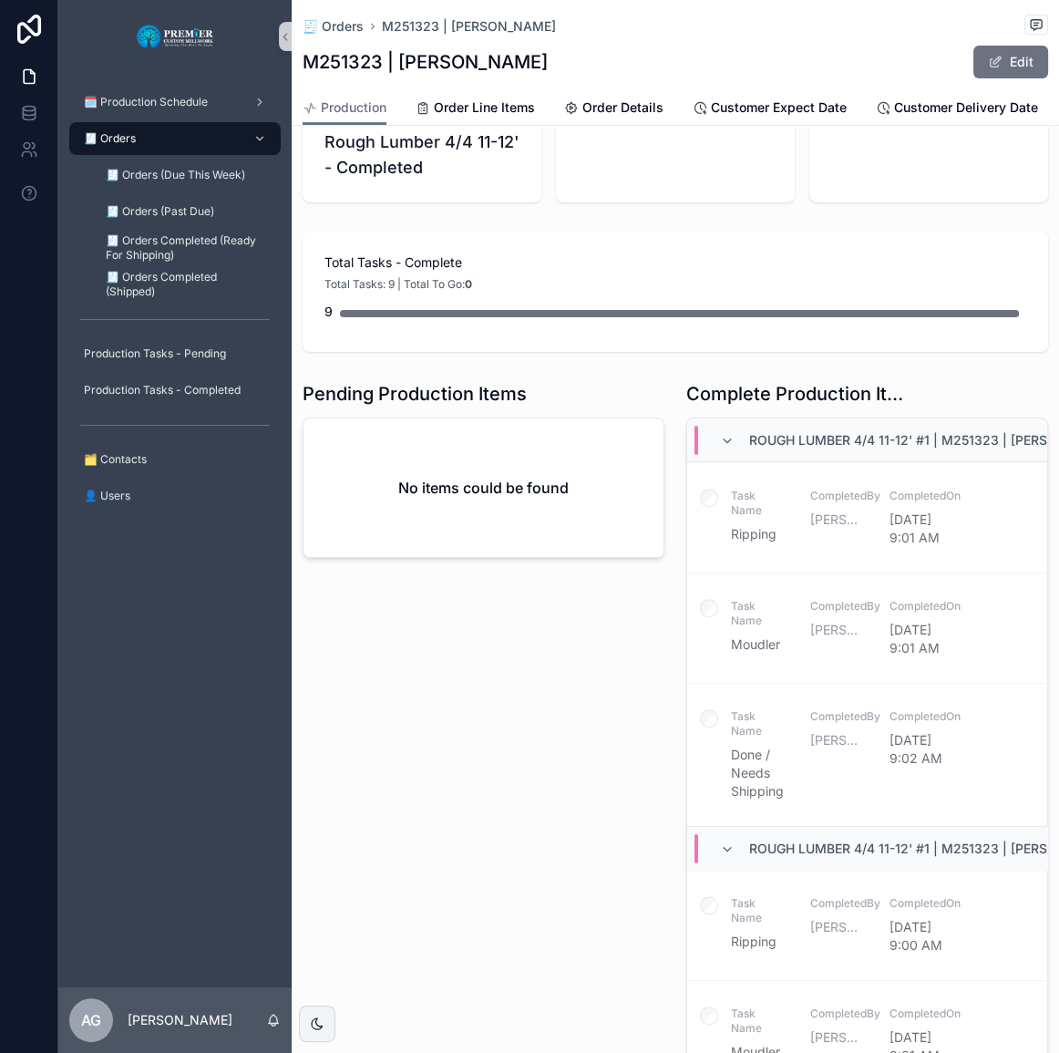
drag, startPoint x: 356, startPoint y: 597, endPoint x: 346, endPoint y: 491, distance: 106.2
click at [346, 491] on div "No items could be found" at bounding box center [484, 487] width 360 height 139
click at [210, 137] on div "🧾 Orders" at bounding box center [175, 138] width 190 height 29
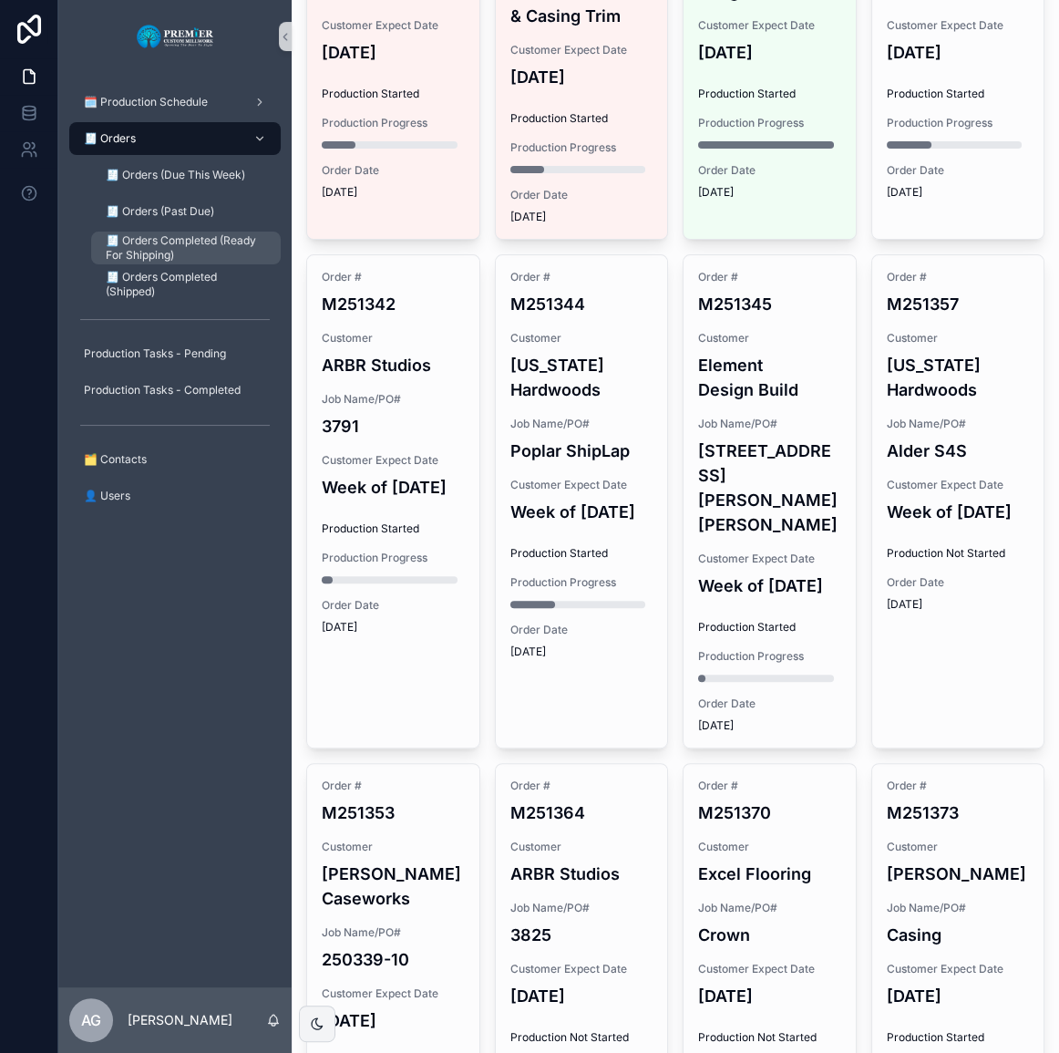
click at [222, 237] on span "🧾 Orders Completed (Ready For Shipping)" at bounding box center [184, 247] width 157 height 29
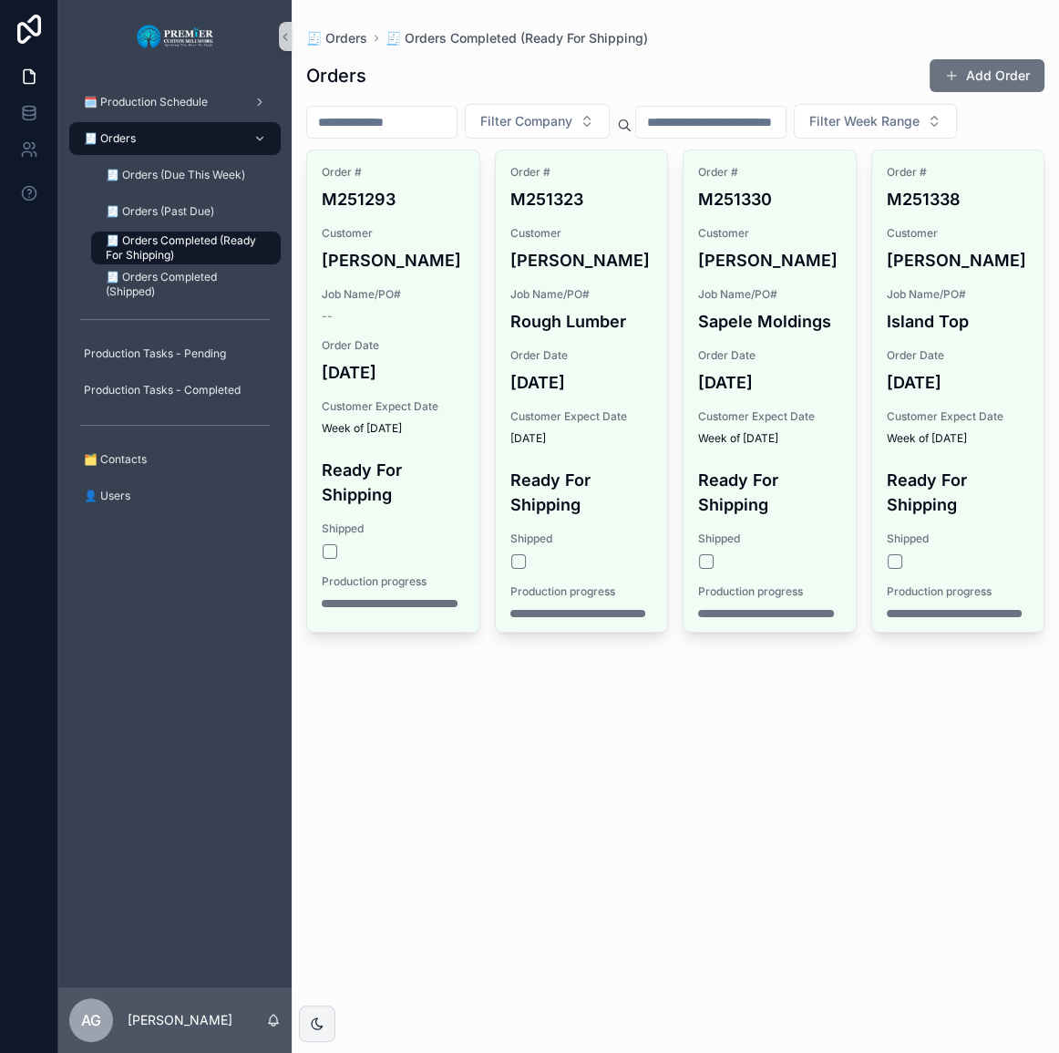
click at [510, 573] on div "Order # M251323 Customer Jeff Cifelli Job Name/PO# Rough Lumber Order Date 7/17…" at bounding box center [582, 390] width 172 height 481
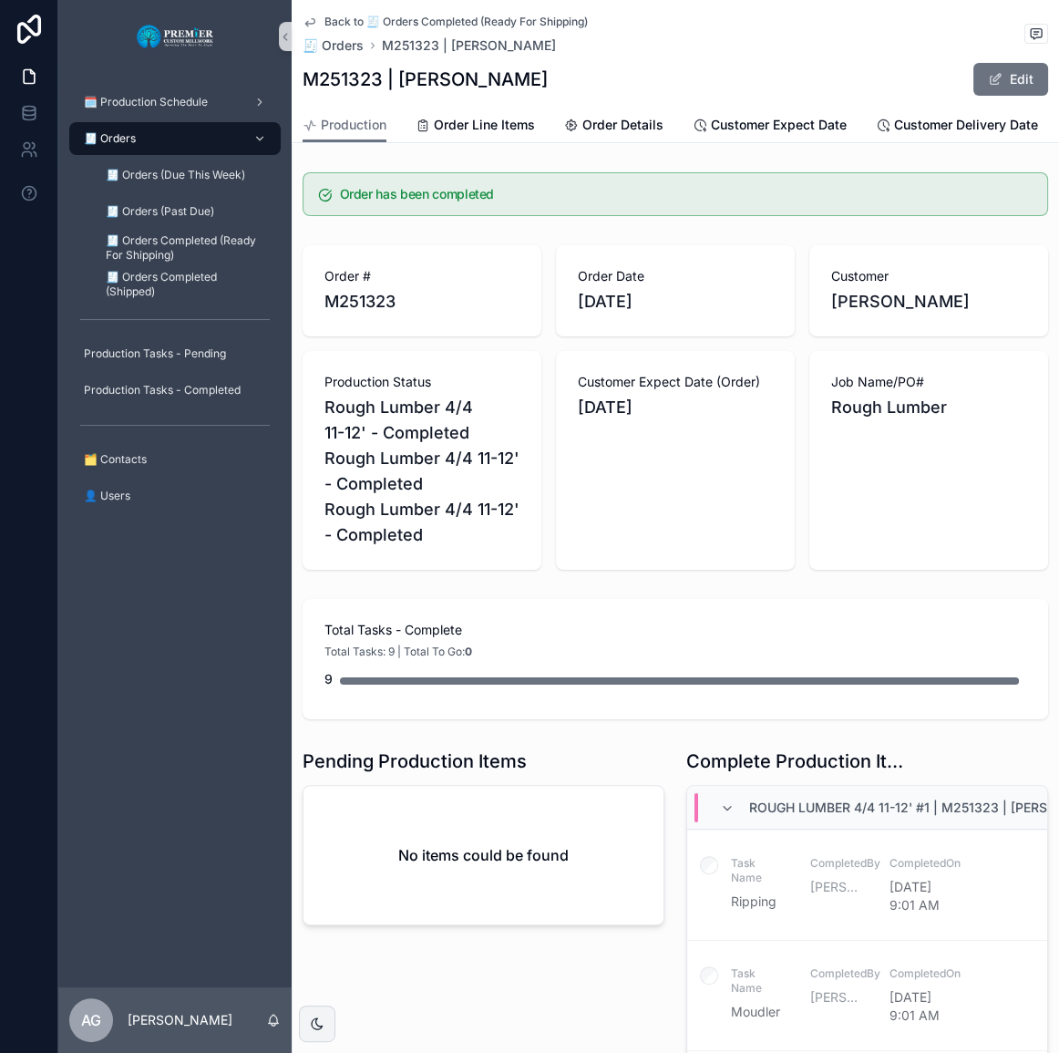
click at [186, 145] on div "🧾 Orders" at bounding box center [175, 138] width 190 height 29
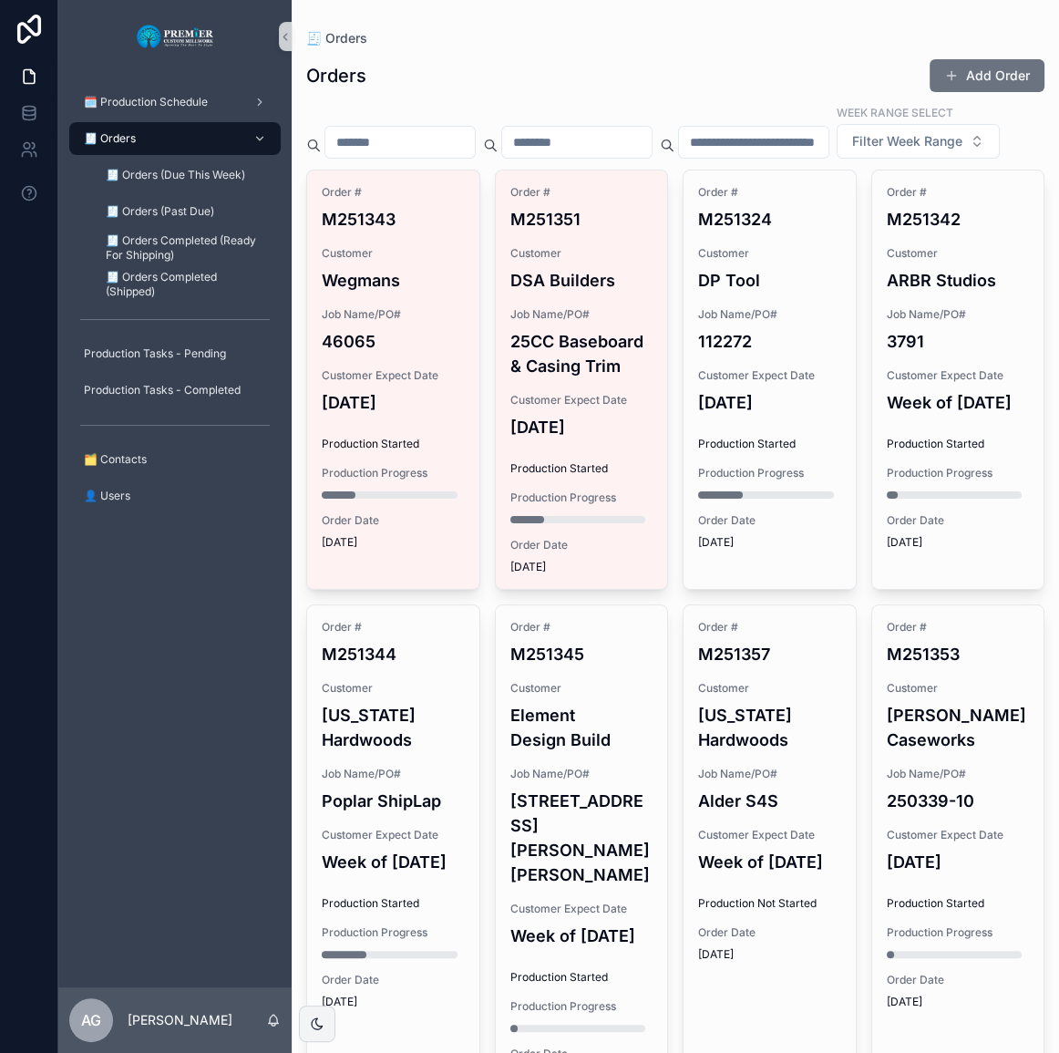
click at [215, 230] on div "🧾 Orders Completed (Ready For Shipping)" at bounding box center [186, 248] width 212 height 36
click at [191, 241] on span "🧾 Orders Completed (Ready For Shipping)" at bounding box center [184, 247] width 157 height 29
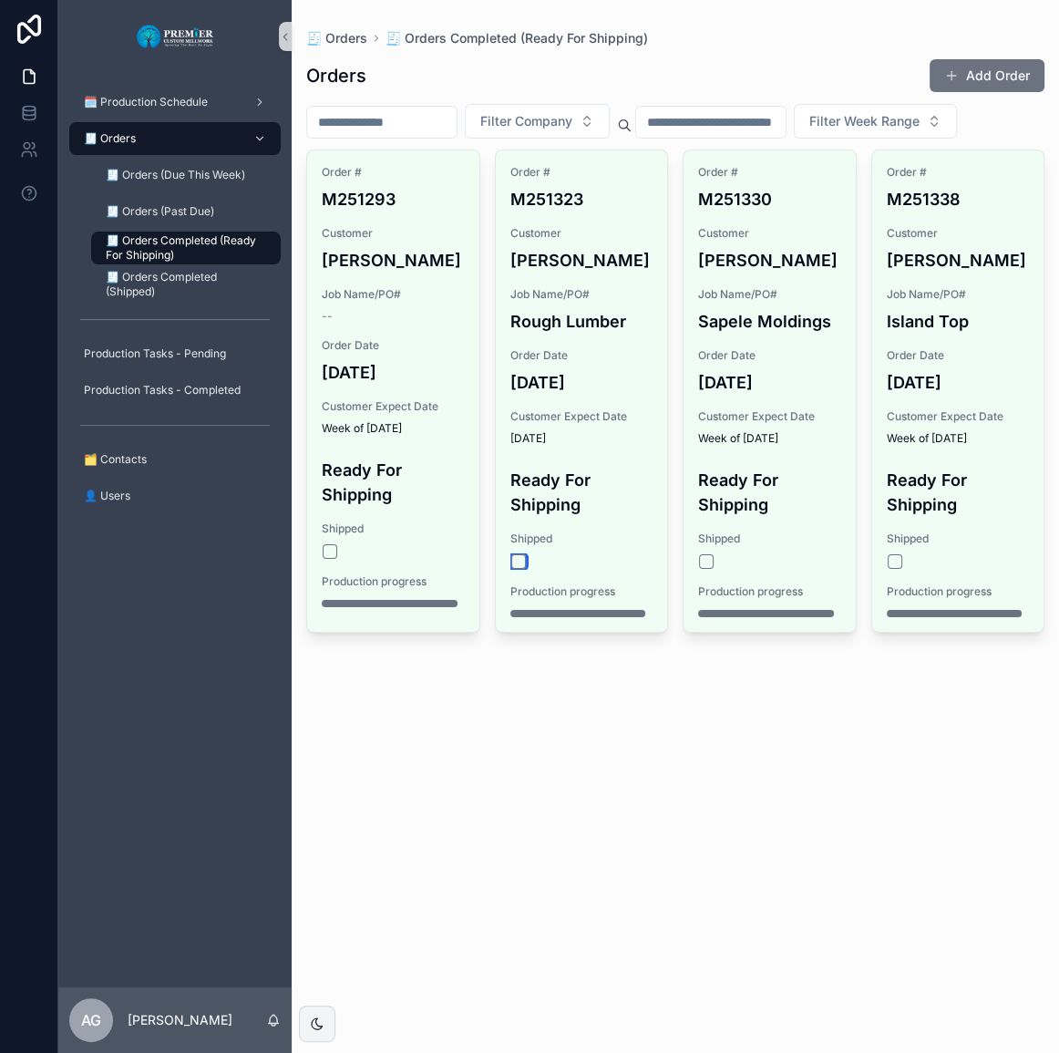
click at [521, 565] on button "scrollable content" at bounding box center [518, 561] width 15 height 15
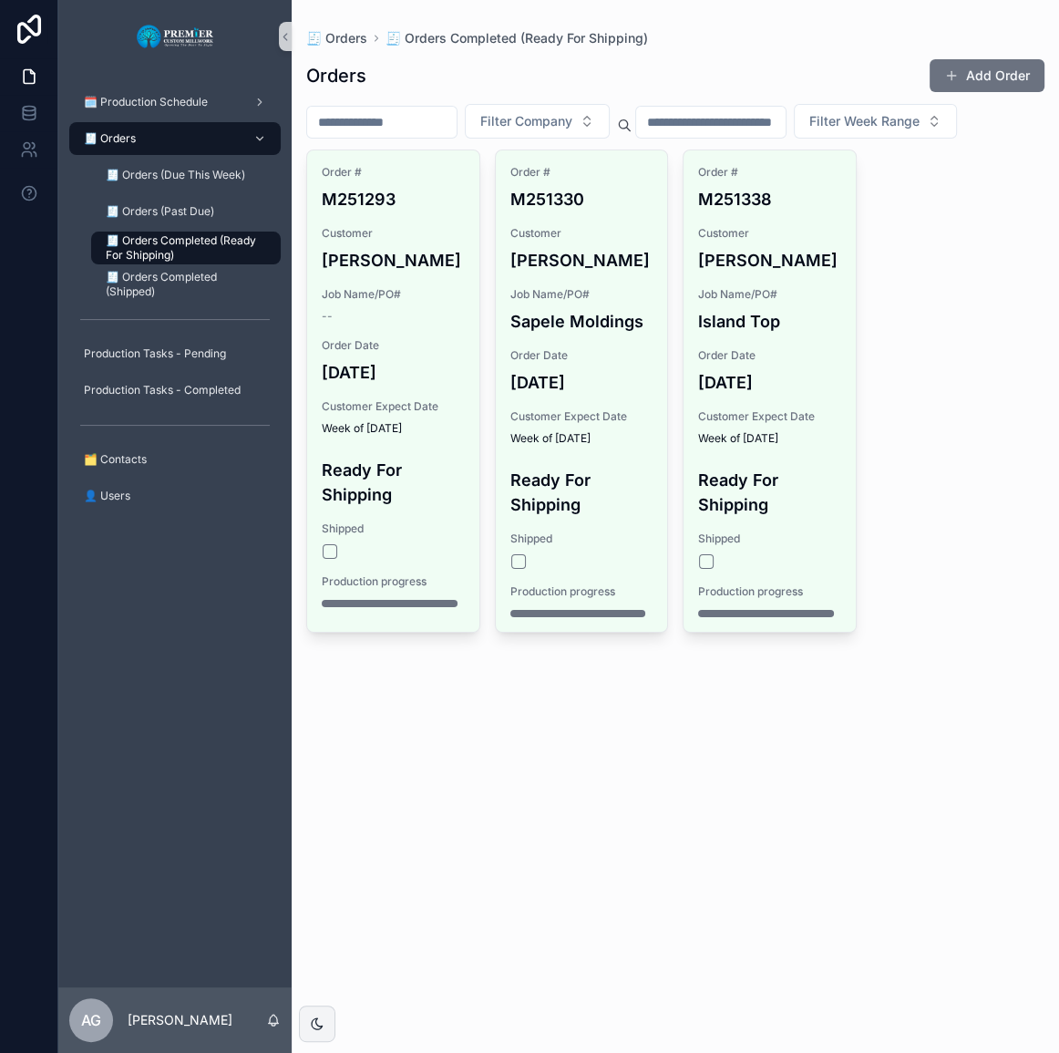
click at [833, 720] on div "🧾 Orders 🧾 Orders Completed (Ready For Shipping) Orders Add Order Filter Compan…" at bounding box center [676, 526] width 768 height 1053
click at [849, 186] on div "Order # M251338 Customer Jon Wilkinson Job Name/PO# Island Top Order Date 7/28/…" at bounding box center [770, 390] width 172 height 481
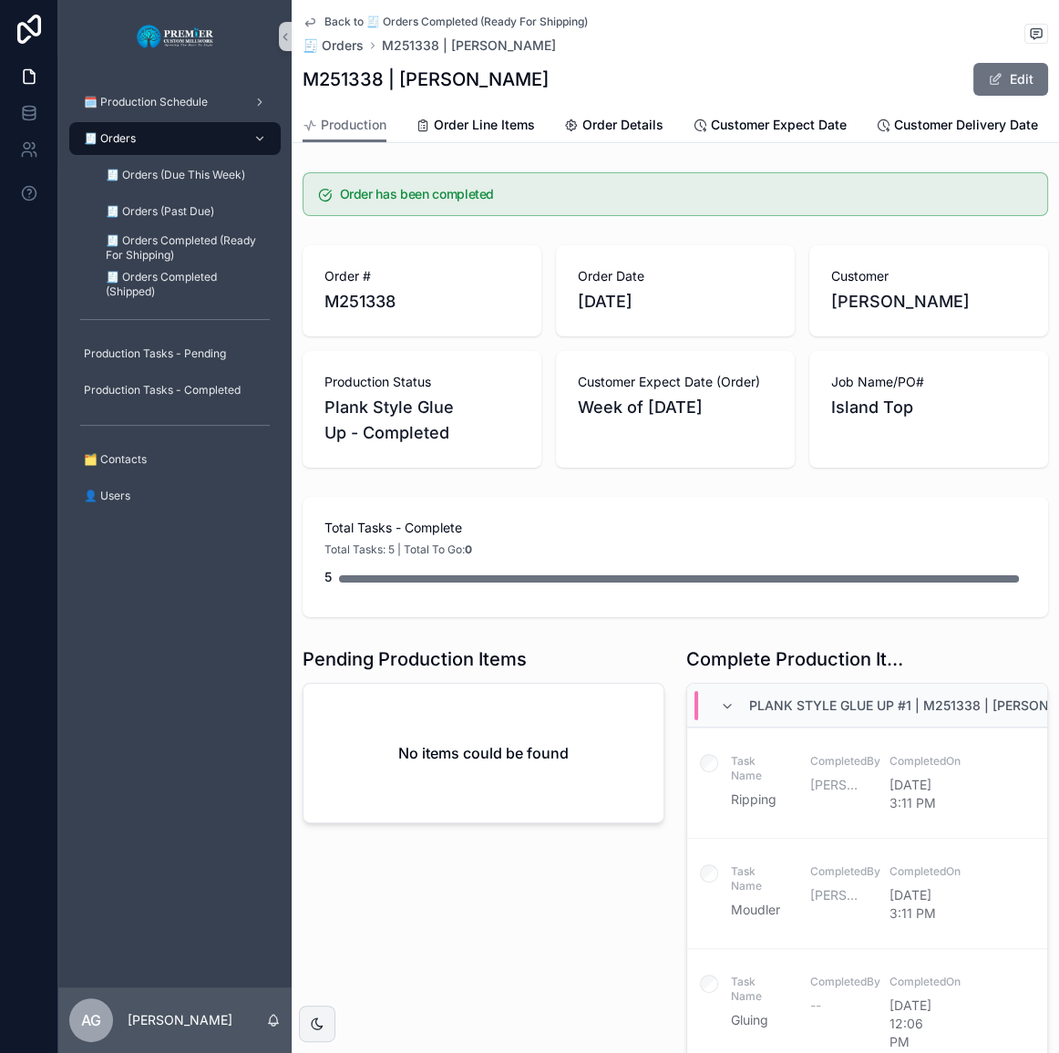
click at [168, 130] on div "🧾 Orders" at bounding box center [175, 138] width 190 height 29
